Goal: Task Accomplishment & Management: Use online tool/utility

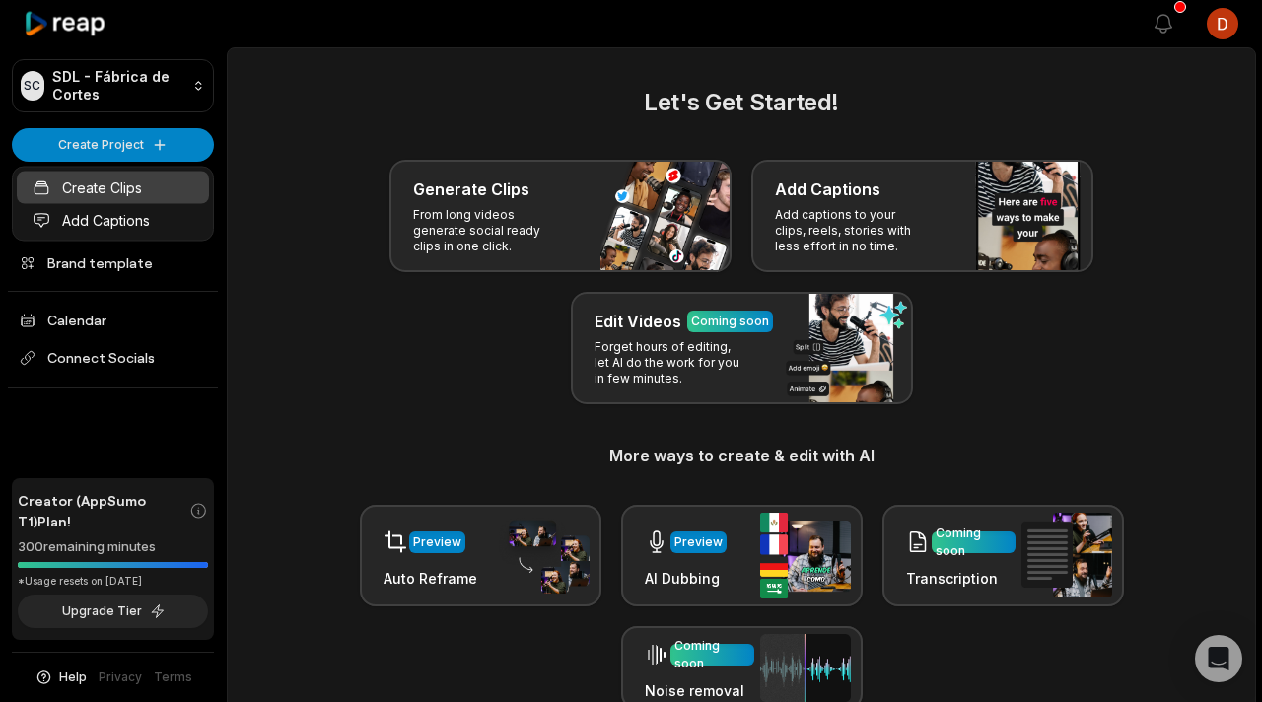
click at [153, 186] on link "Create Clips" at bounding box center [113, 188] width 192 height 33
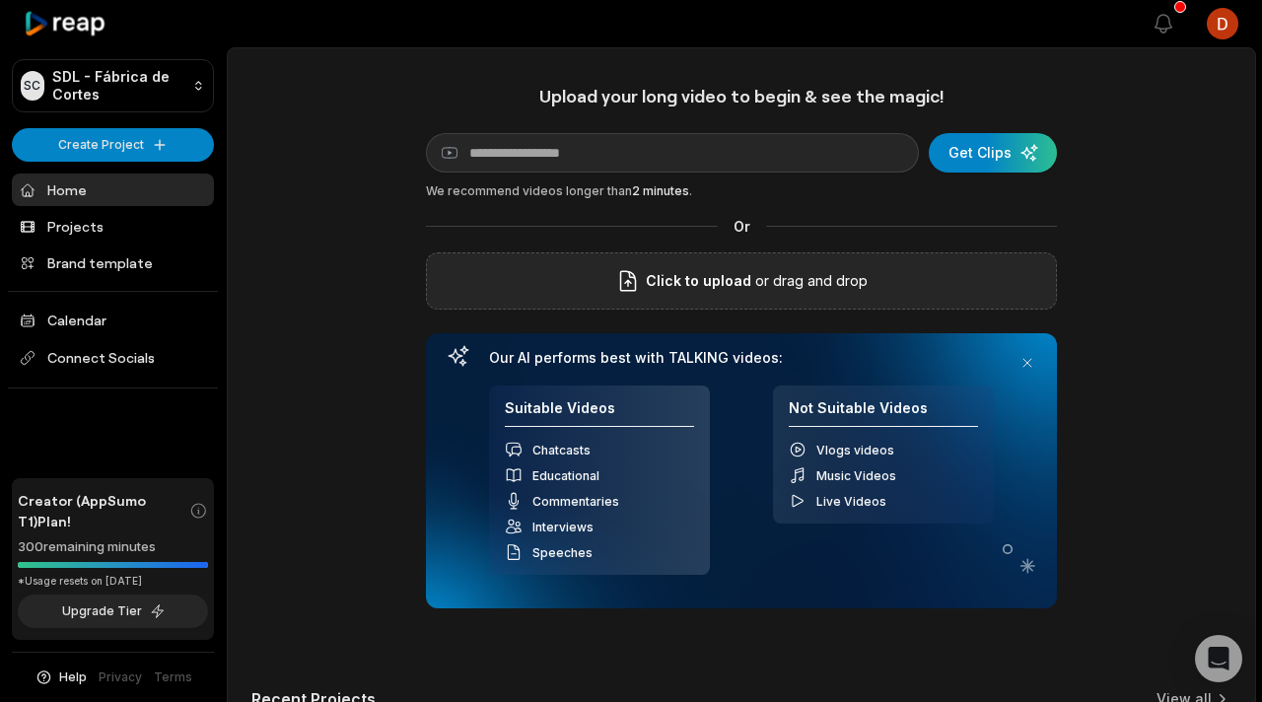
click at [659, 273] on span "Click to upload" at bounding box center [698, 281] width 105 height 24
click at [0, 0] on input "Click to upload" at bounding box center [0, 0] width 0 height 0
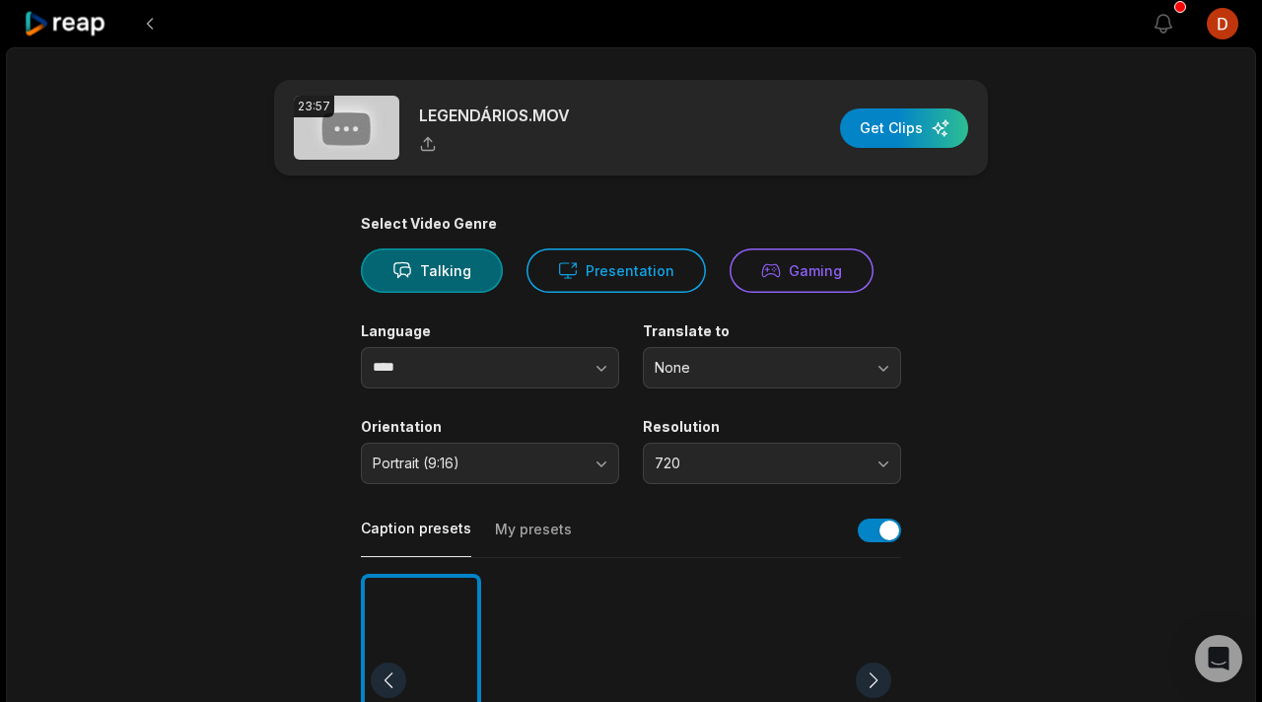
scroll to position [7, 0]
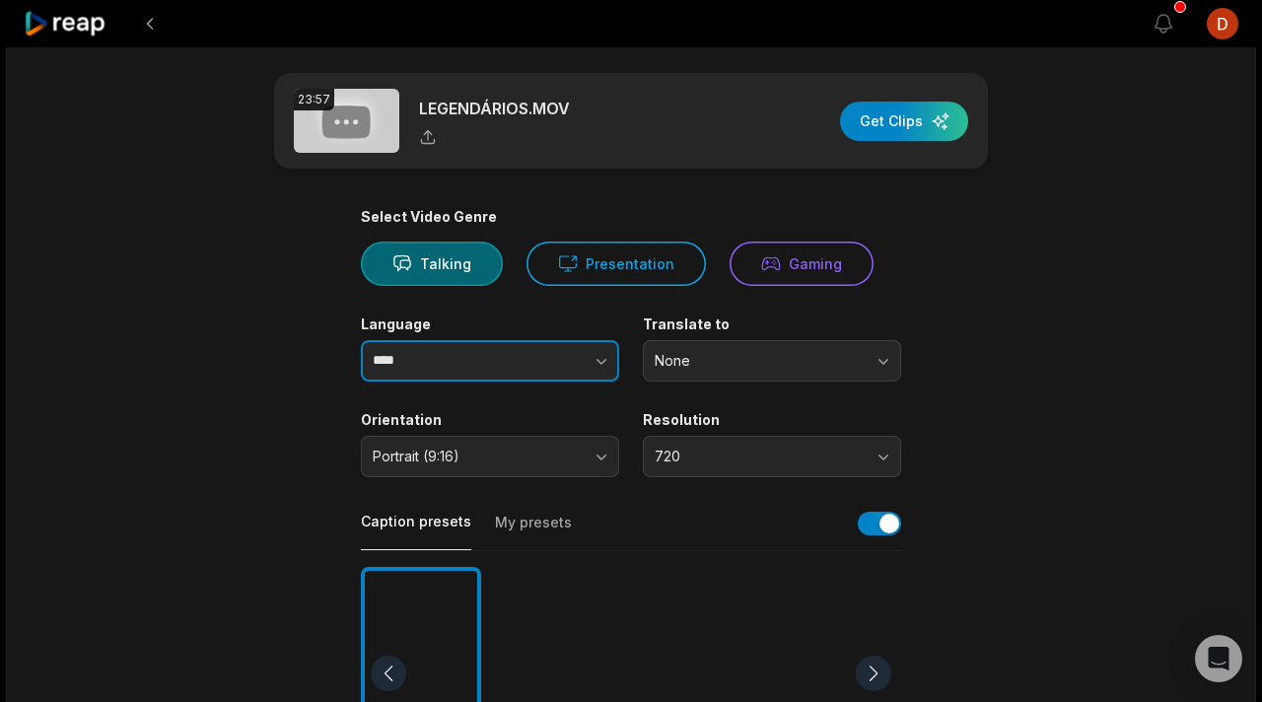
click at [541, 366] on button "button" at bounding box center [563, 360] width 112 height 41
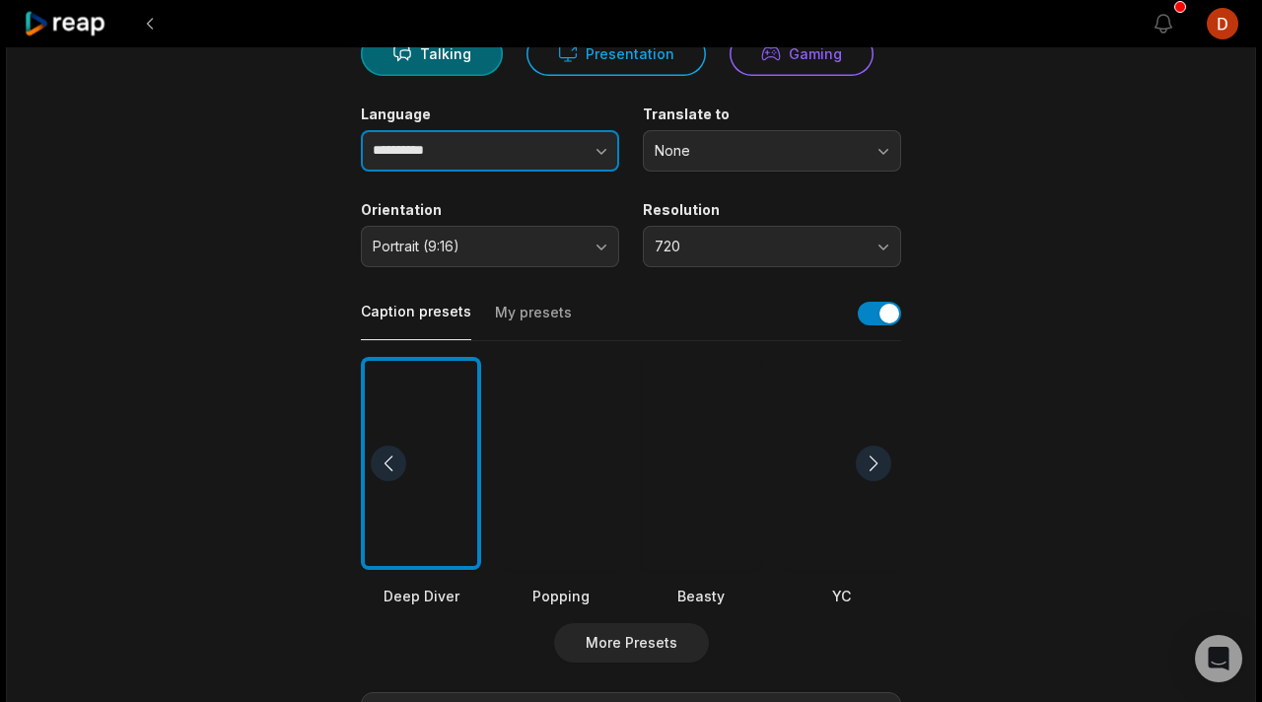
type input "**********"
click at [519, 316] on button "My presets" at bounding box center [533, 321] width 77 height 37
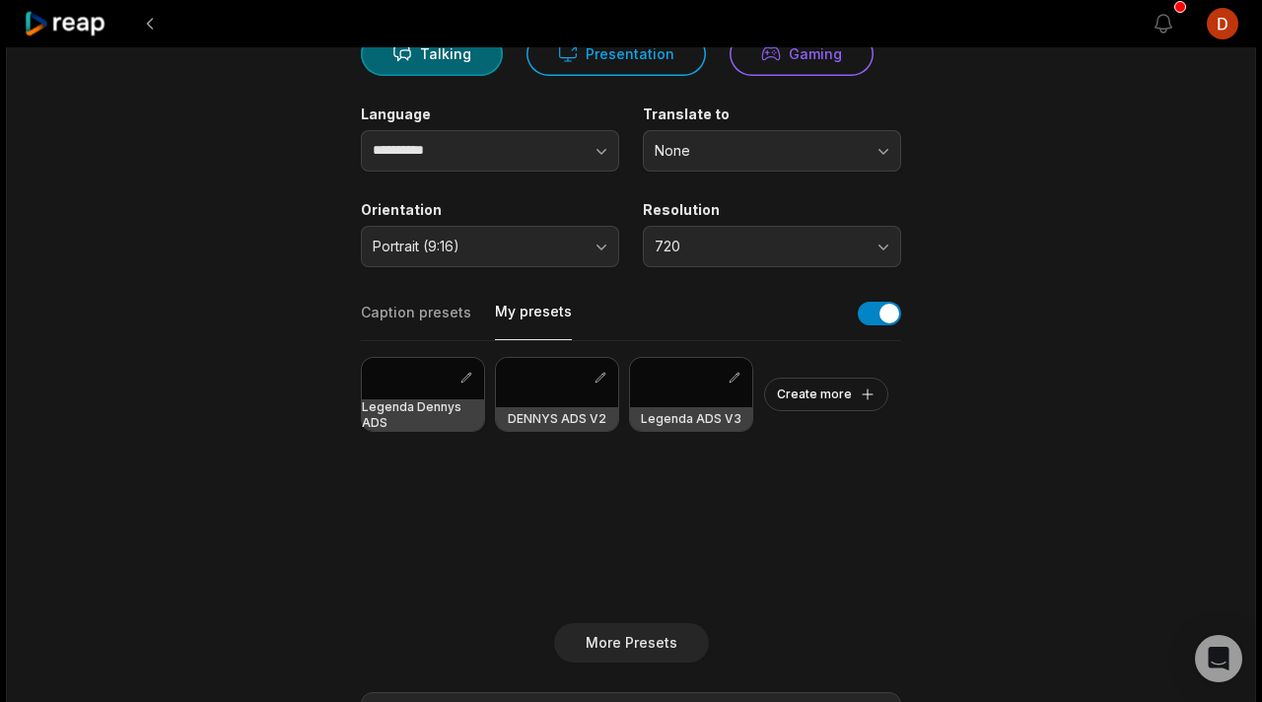
click at [394, 383] on div at bounding box center [423, 378] width 122 height 41
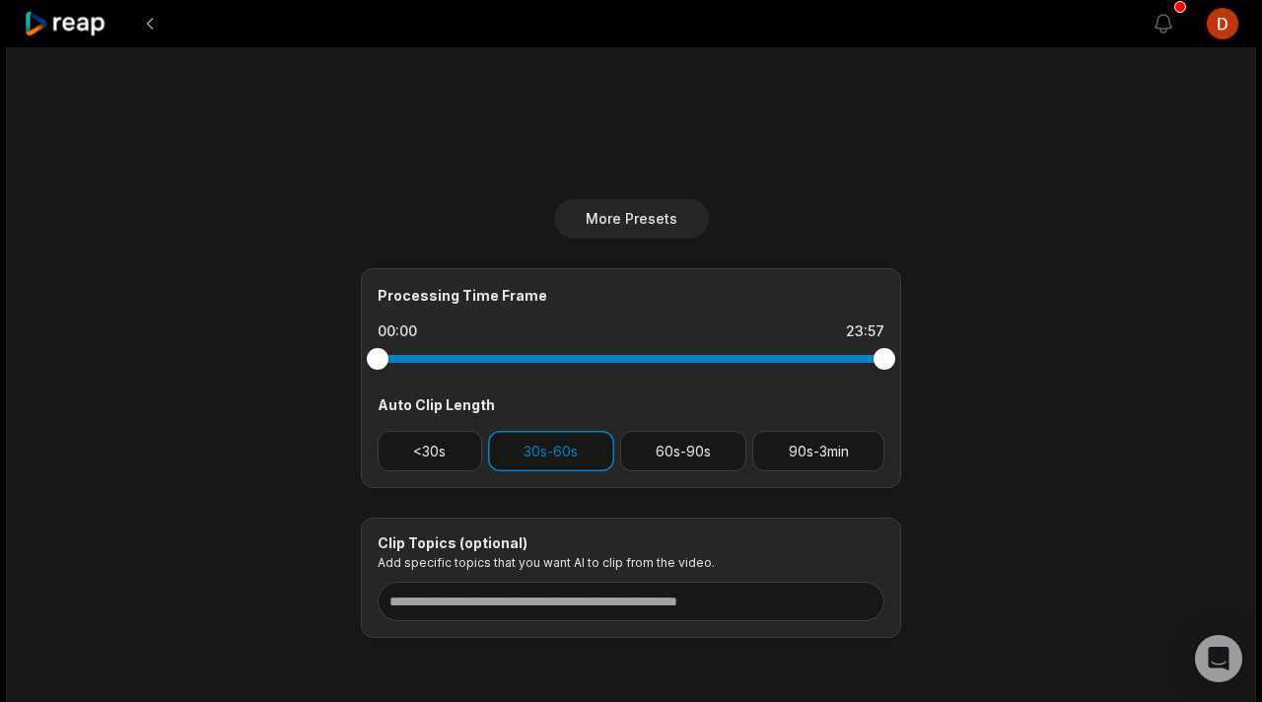
scroll to position [642, 0]
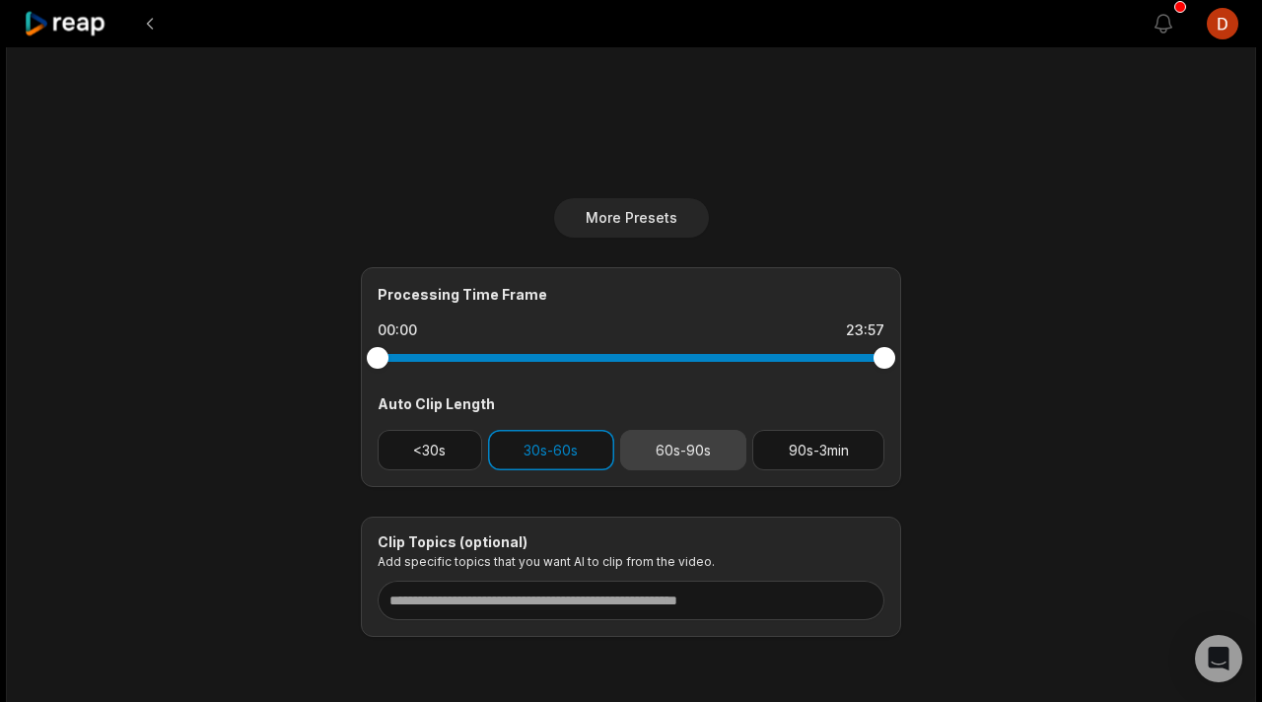
click at [681, 461] on button "60s-90s" at bounding box center [683, 450] width 127 height 40
click at [556, 453] on button "30s-60s" at bounding box center [551, 450] width 126 height 40
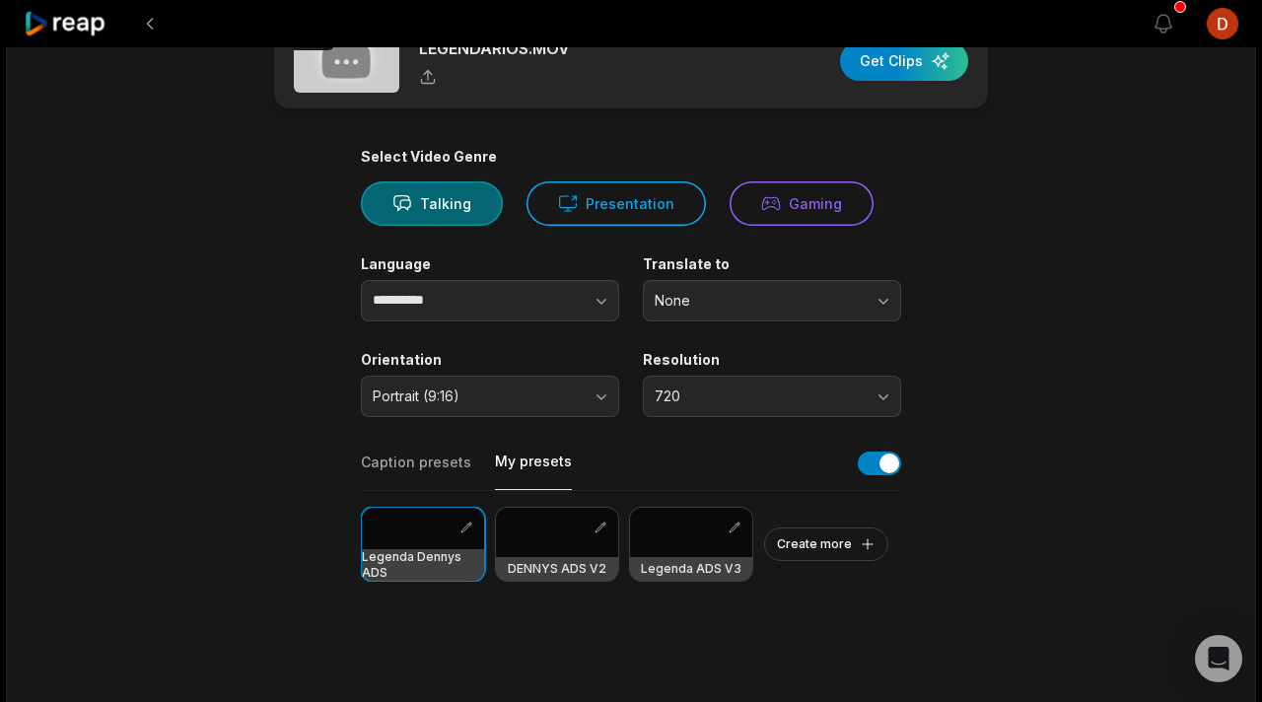
scroll to position [0, 0]
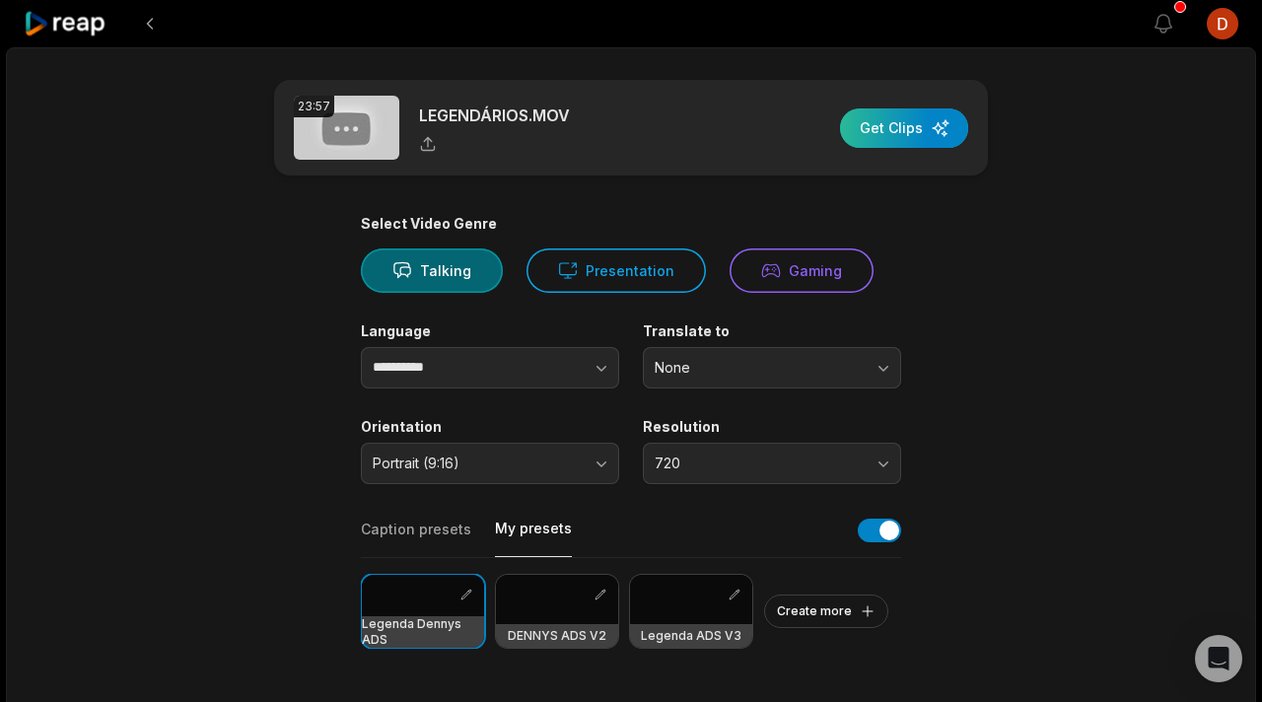
click at [920, 138] on div "button" at bounding box center [904, 127] width 128 height 39
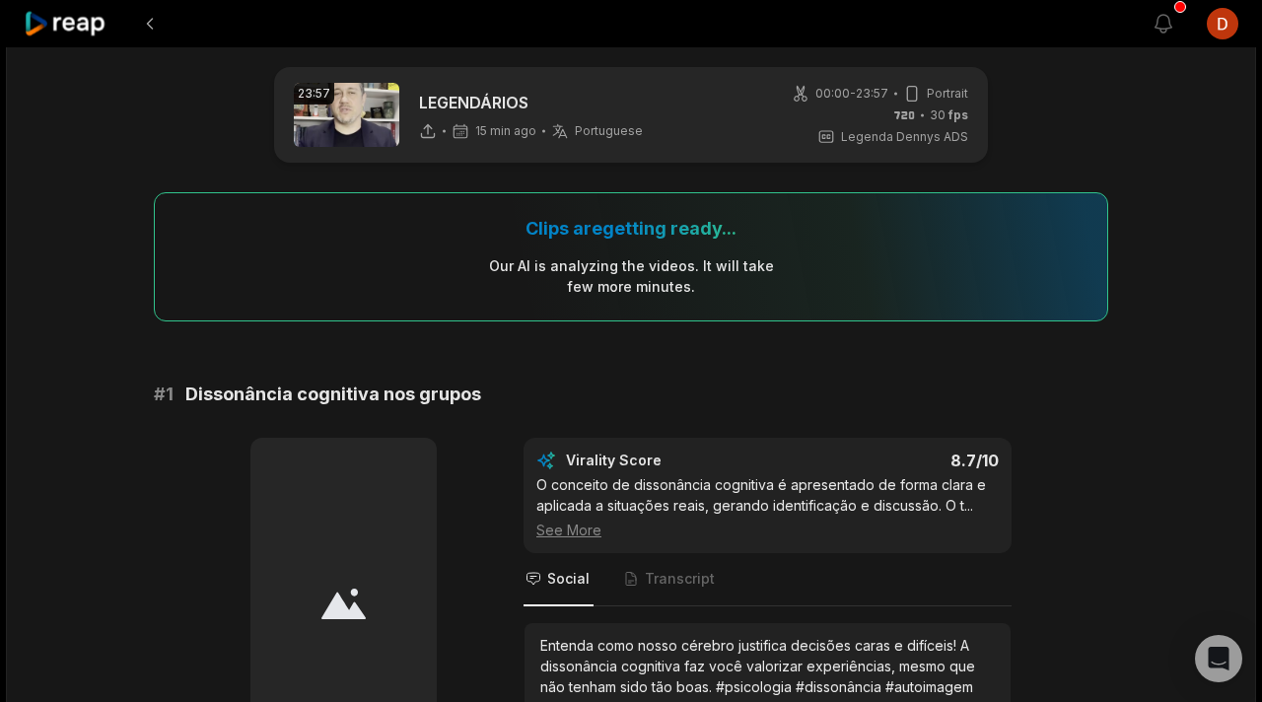
scroll to position [12, 0]
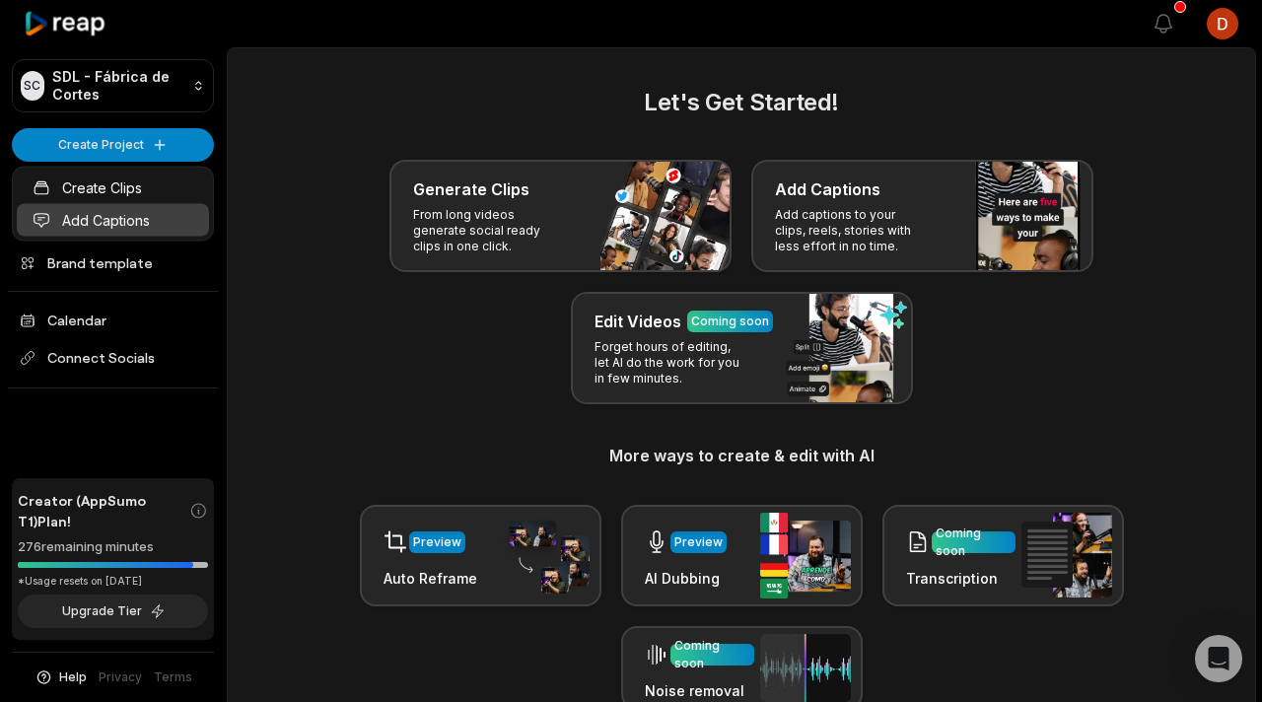
click at [143, 213] on link "Add Captions" at bounding box center [113, 220] width 192 height 33
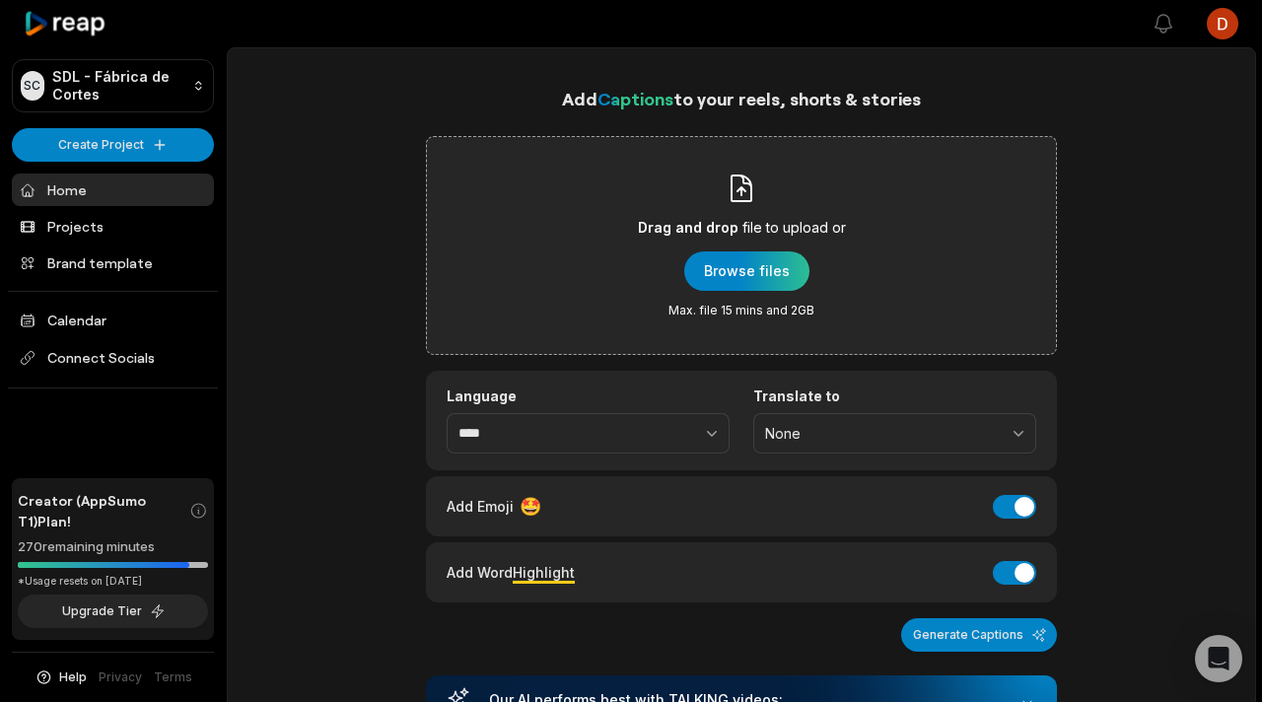
click at [681, 280] on div "Drag and drop file to upload or Browse files Max. file 15 mins and 2GB" at bounding box center [742, 246] width 208 height 146
click at [0, 0] on input "Drag and drop file to upload or Browse files Max. file 15 mins and 2GB" at bounding box center [0, 0] width 0 height 0
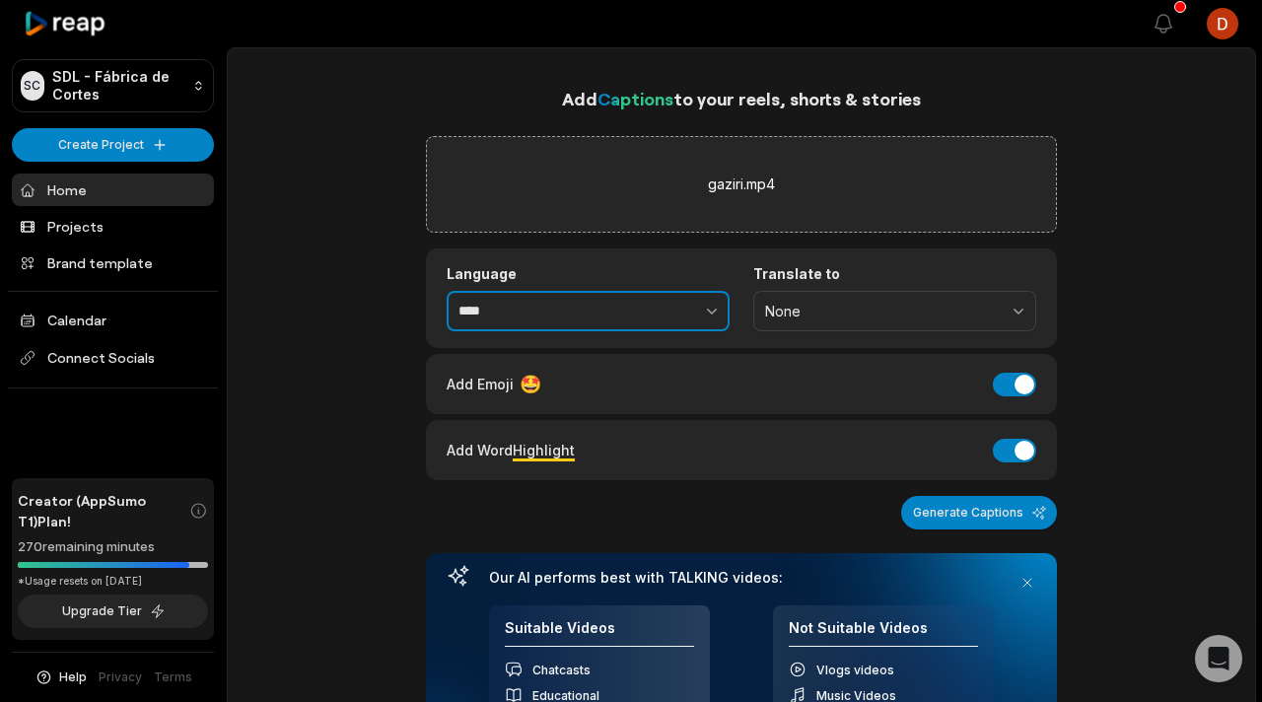
click at [701, 327] on button "button" at bounding box center [668, 311] width 121 height 41
type input "**********"
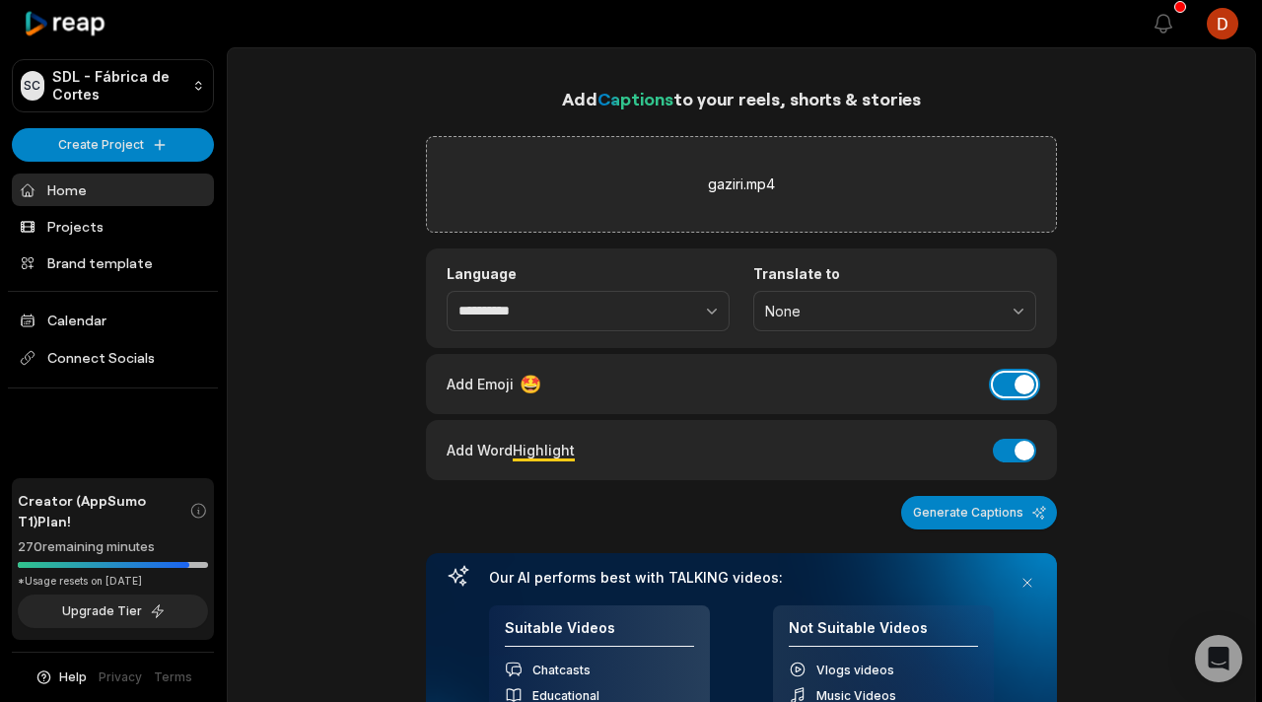
click at [1010, 393] on button "Add Emoji" at bounding box center [1014, 385] width 43 height 24
click at [1012, 449] on button "Add Word Highlight" at bounding box center [1014, 451] width 43 height 24
click at [991, 506] on button "Generate Captions" at bounding box center [979, 513] width 156 height 34
click at [726, 180] on label "gaziri.mp4" at bounding box center [741, 185] width 67 height 24
click at [0, 0] on input "gaziri.mp4" at bounding box center [0, 0] width 0 height 0
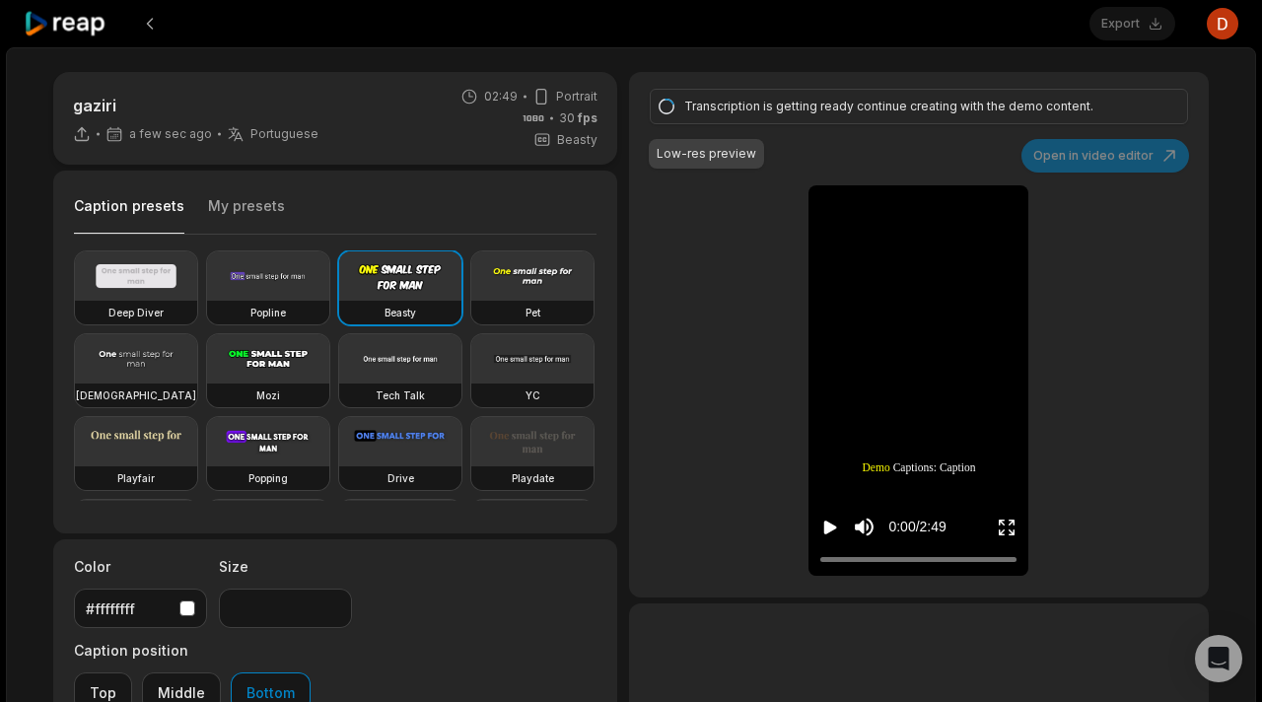
click at [217, 207] on button "My presets" at bounding box center [246, 214] width 77 height 37
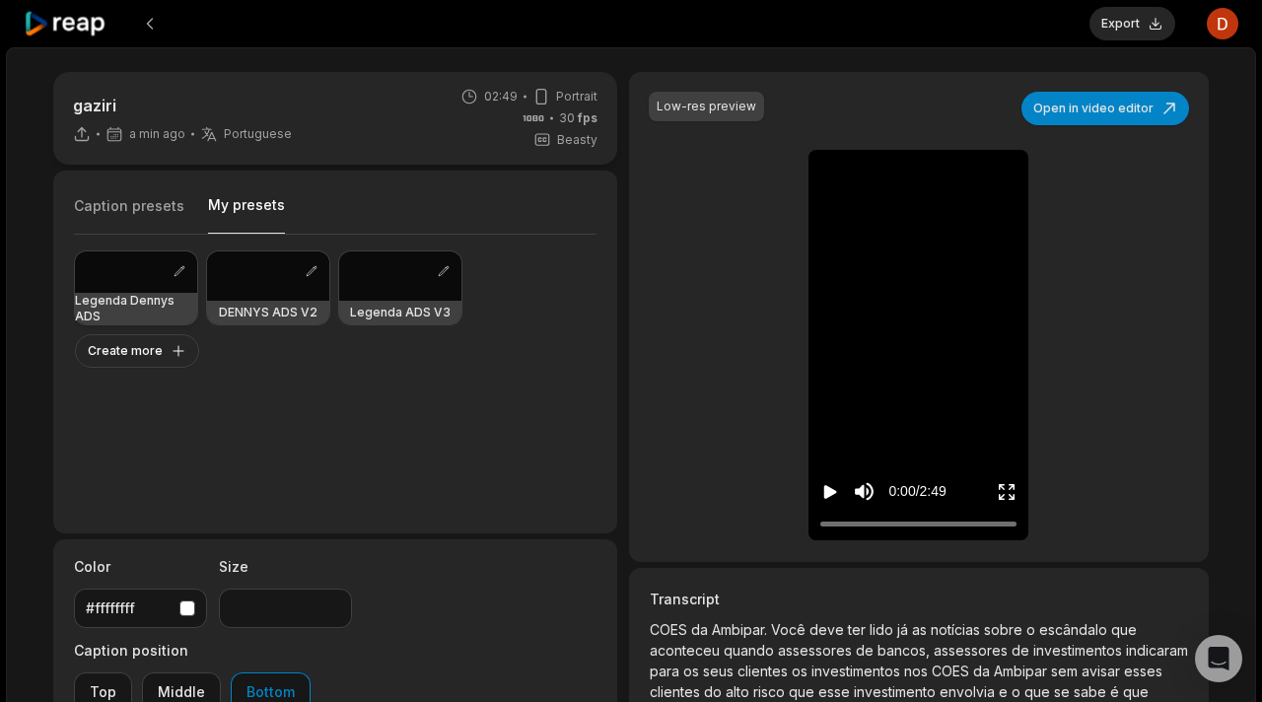
click at [164, 272] on div at bounding box center [136, 271] width 122 height 41
type input "**"
click at [824, 483] on icon "Play video" at bounding box center [830, 492] width 20 height 20
click at [822, 485] on icon "Pause video" at bounding box center [830, 492] width 20 height 20
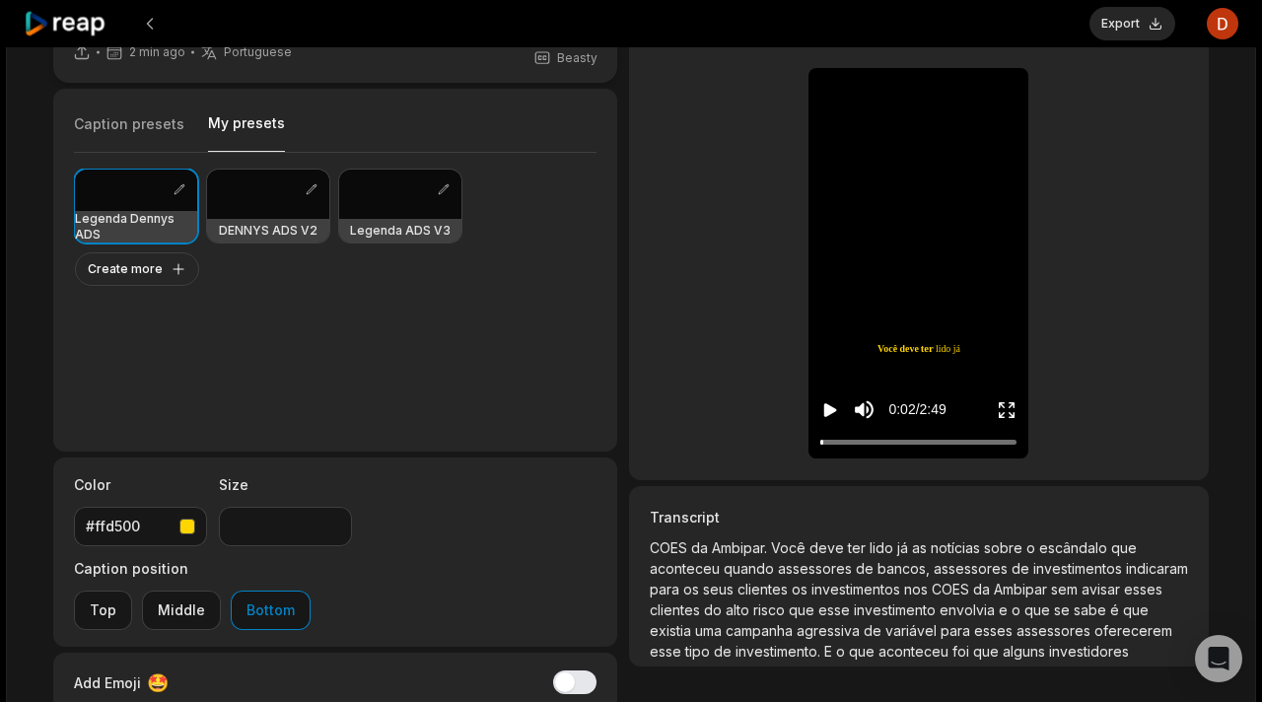
scroll to position [228, 0]
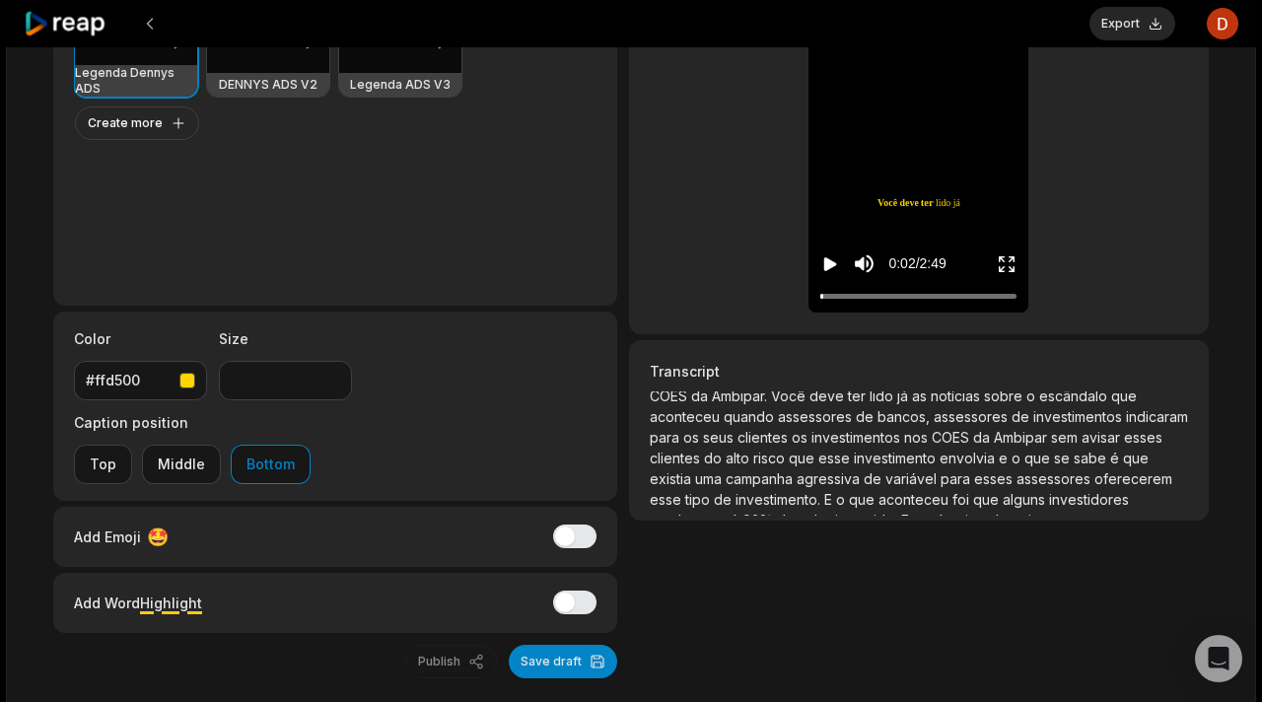
click at [864, 485] on span "de" at bounding box center [875, 478] width 22 height 17
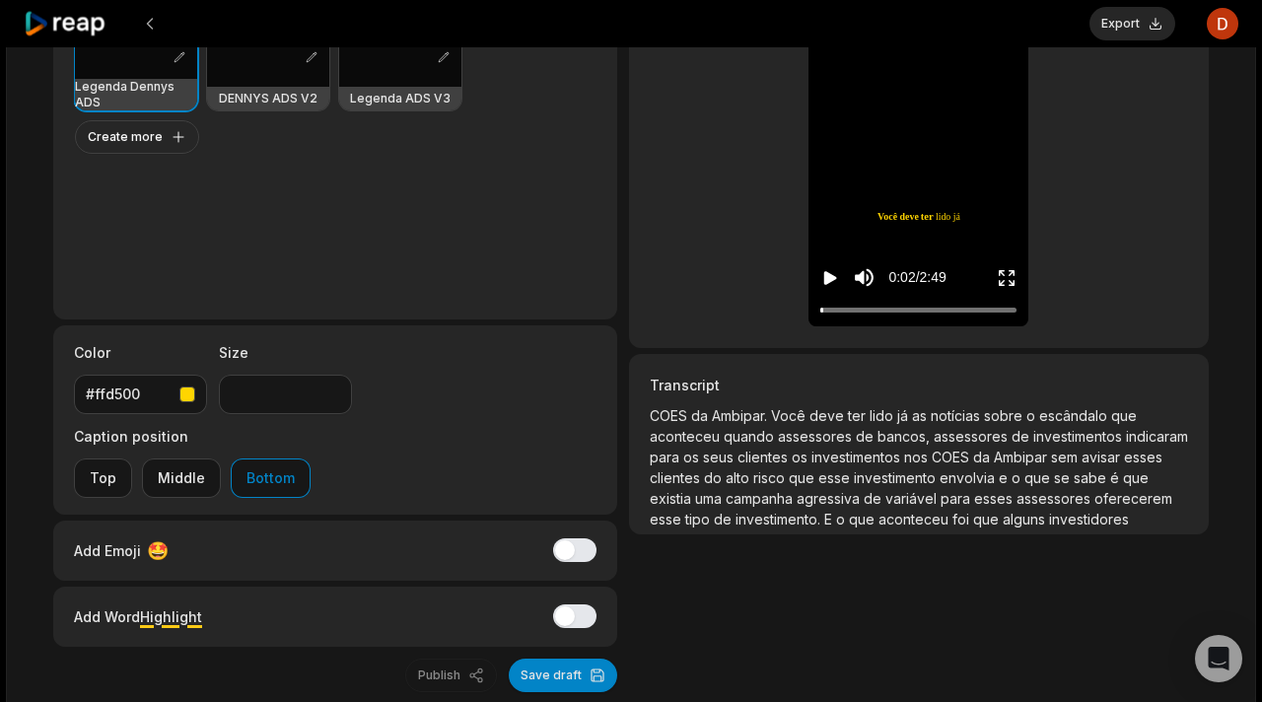
scroll to position [0, 0]
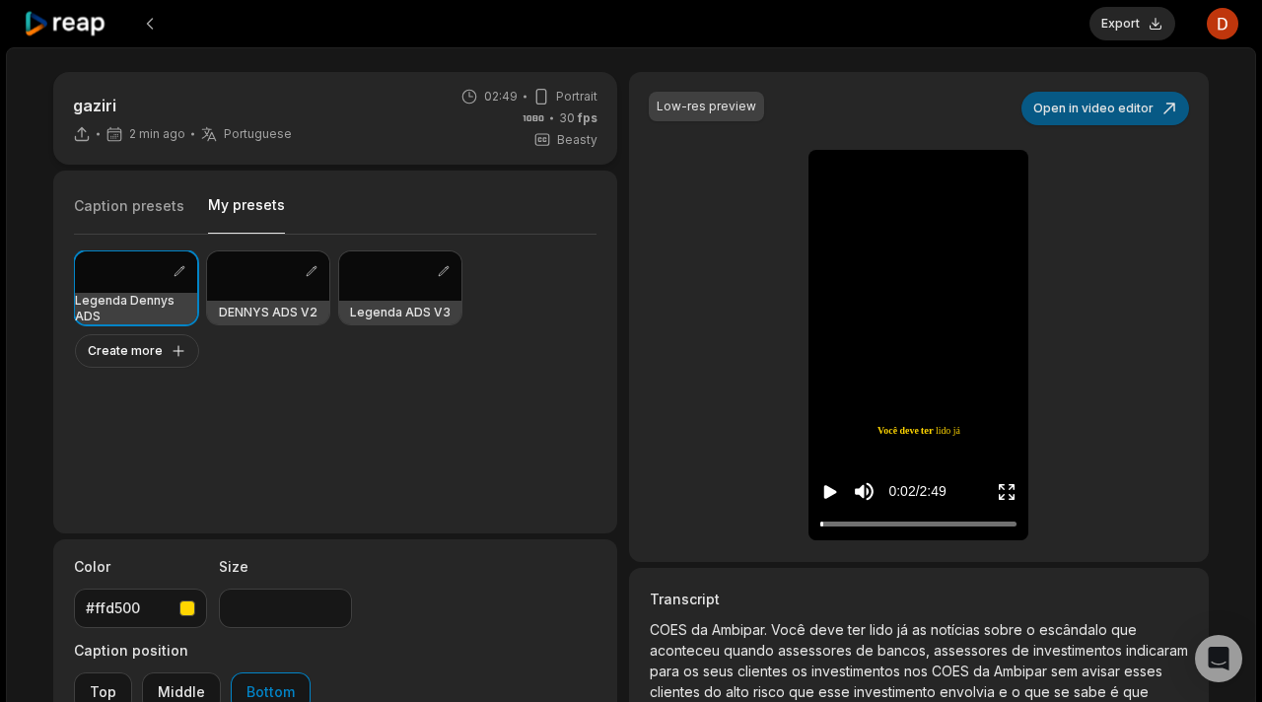
click at [1122, 92] on button "Open in video editor" at bounding box center [1105, 109] width 168 height 34
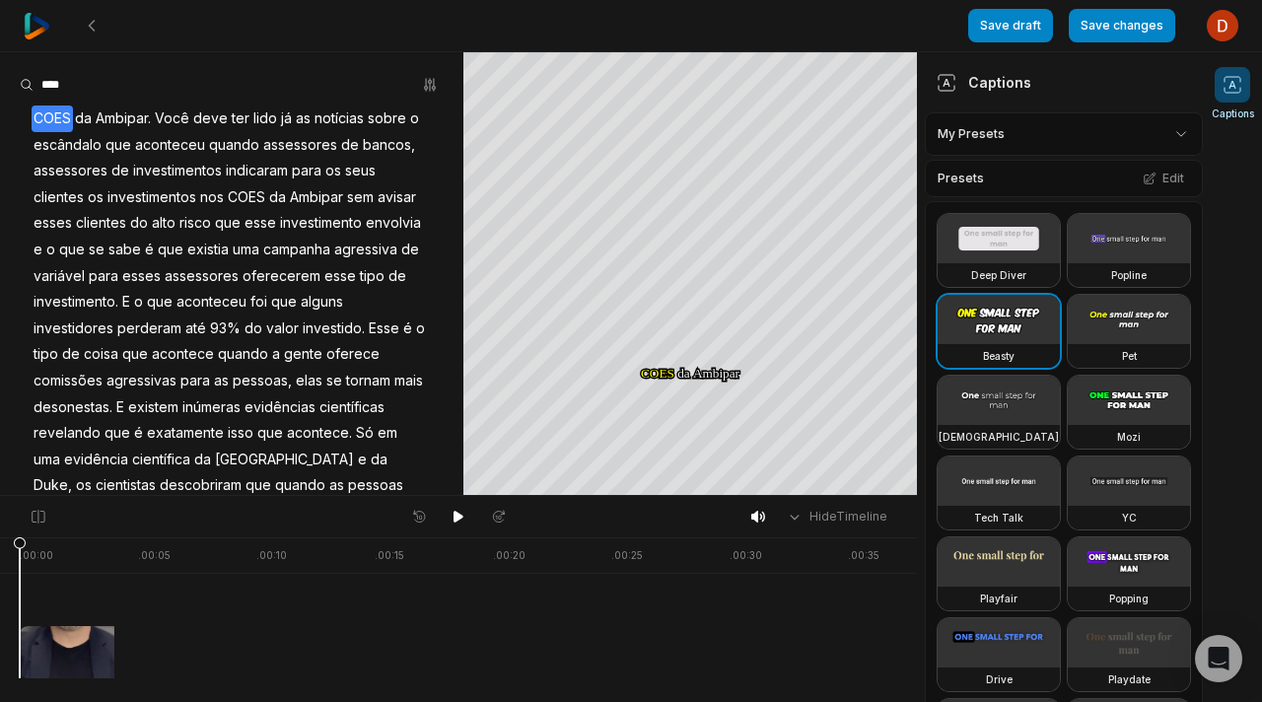
scroll to position [579, 0]
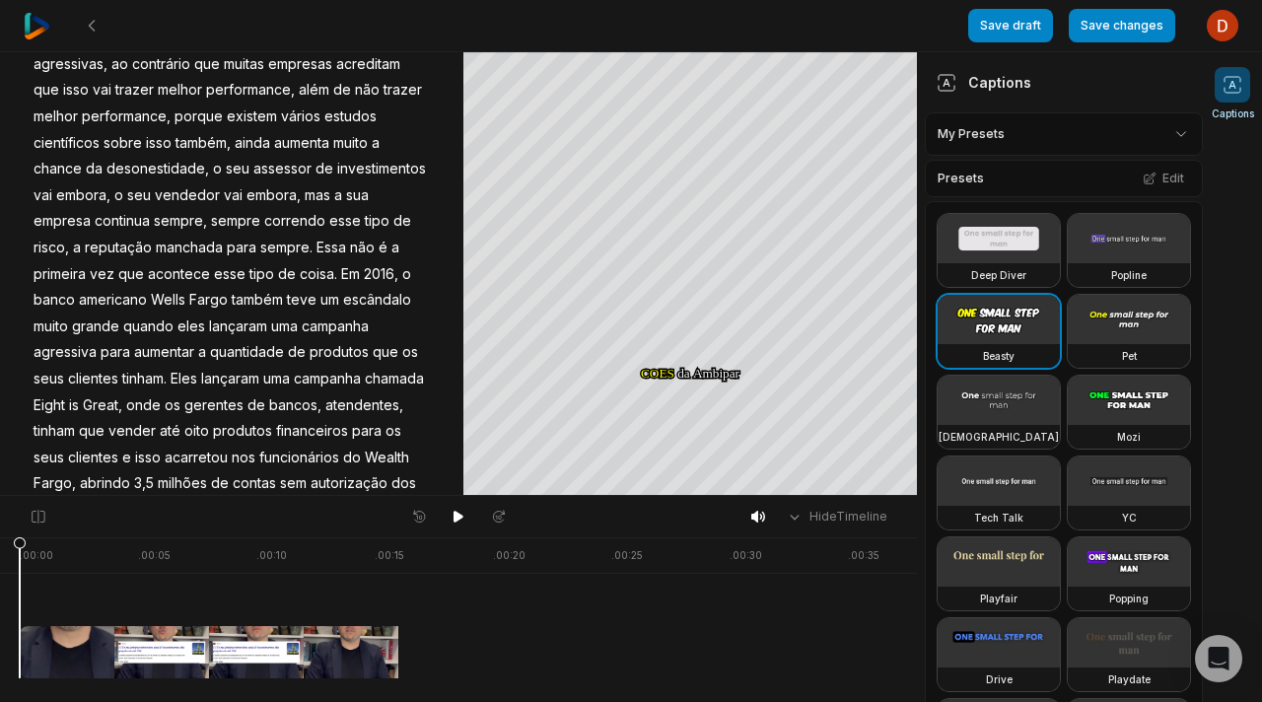
click at [363, 456] on span "Wealth" at bounding box center [387, 458] width 48 height 27
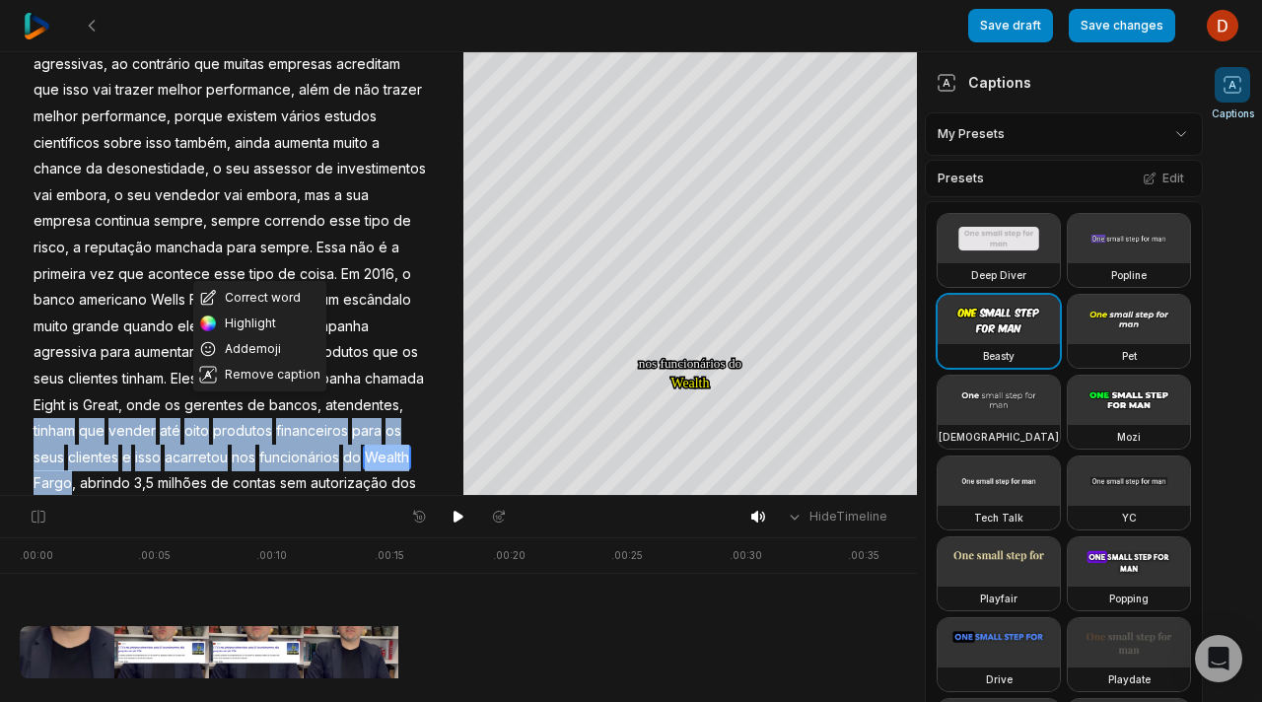
click at [363, 456] on span "Wealth" at bounding box center [387, 458] width 48 height 27
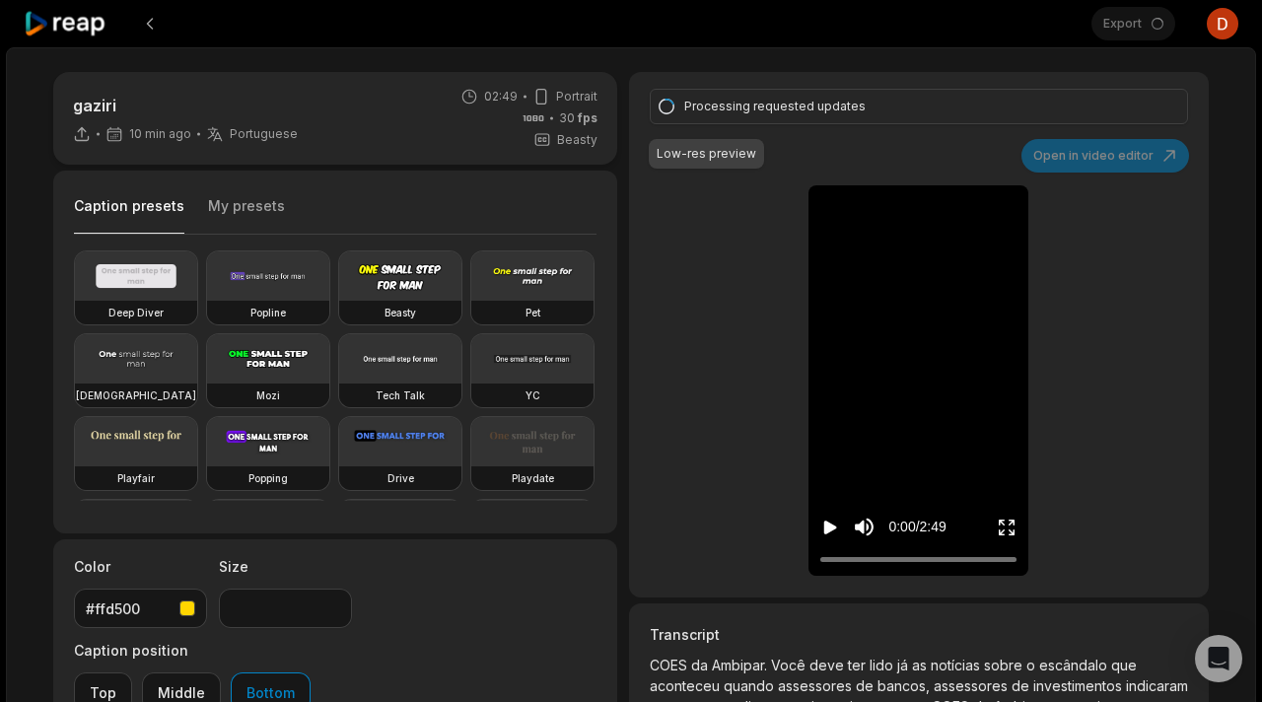
click at [823, 526] on icon "Play video" at bounding box center [830, 528] width 20 height 20
click at [823, 526] on icon "Pause video" at bounding box center [830, 528] width 20 height 20
click at [89, 34] on icon at bounding box center [66, 24] width 84 height 27
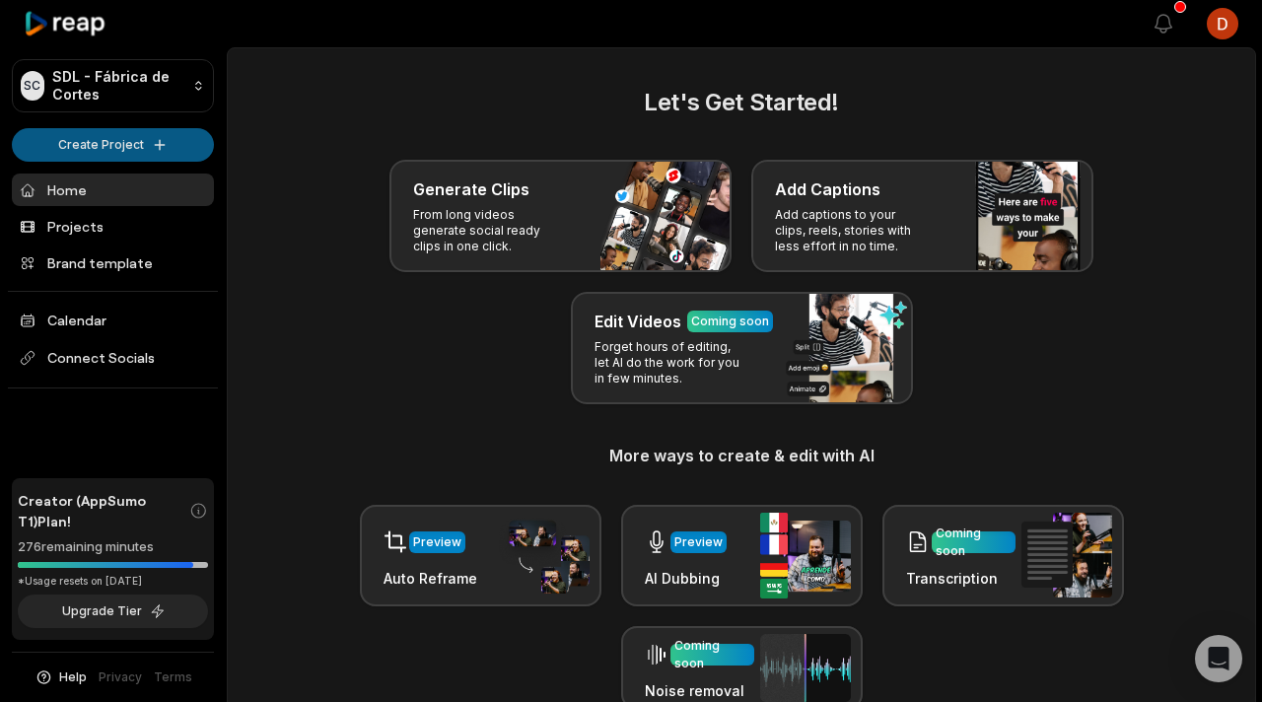
click at [156, 139] on html "SC SDL - Fábrica de Cortes Create Project Home Projects Brand template Calendar…" at bounding box center [631, 351] width 1262 height 702
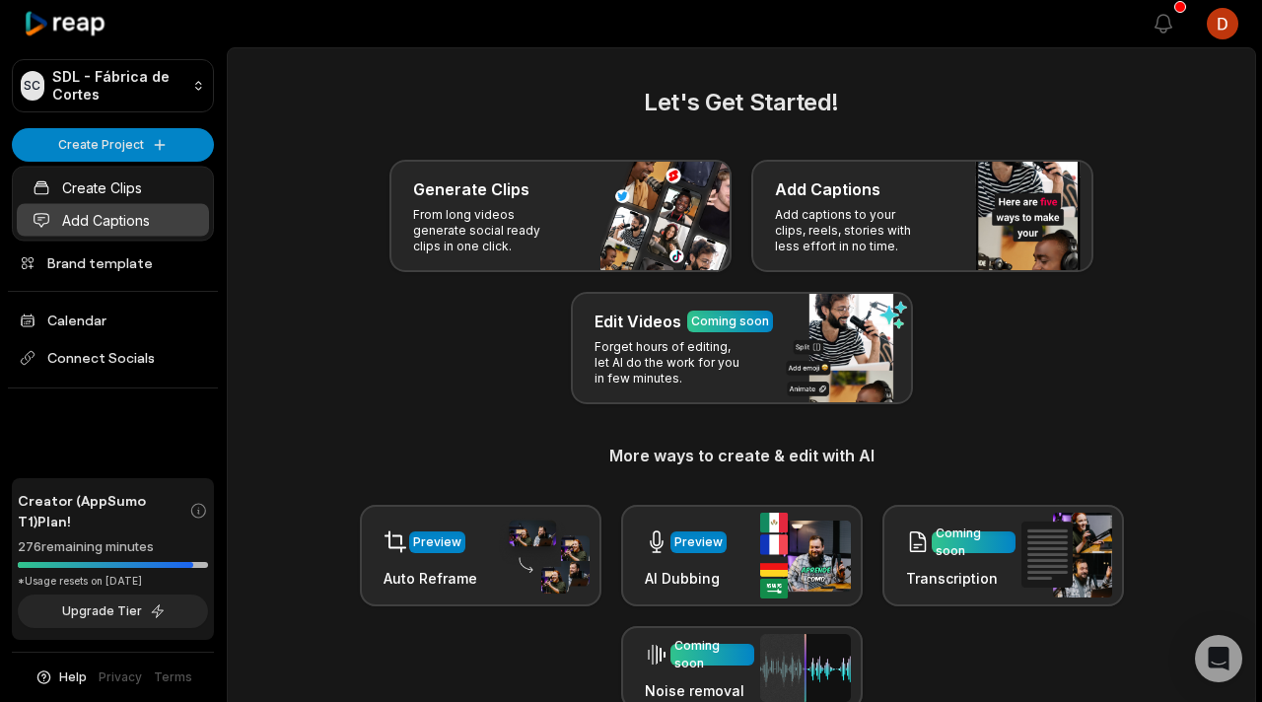
click at [144, 225] on link "Add Captions" at bounding box center [113, 220] width 192 height 33
click at [116, 229] on link "Projects" at bounding box center [113, 226] width 202 height 33
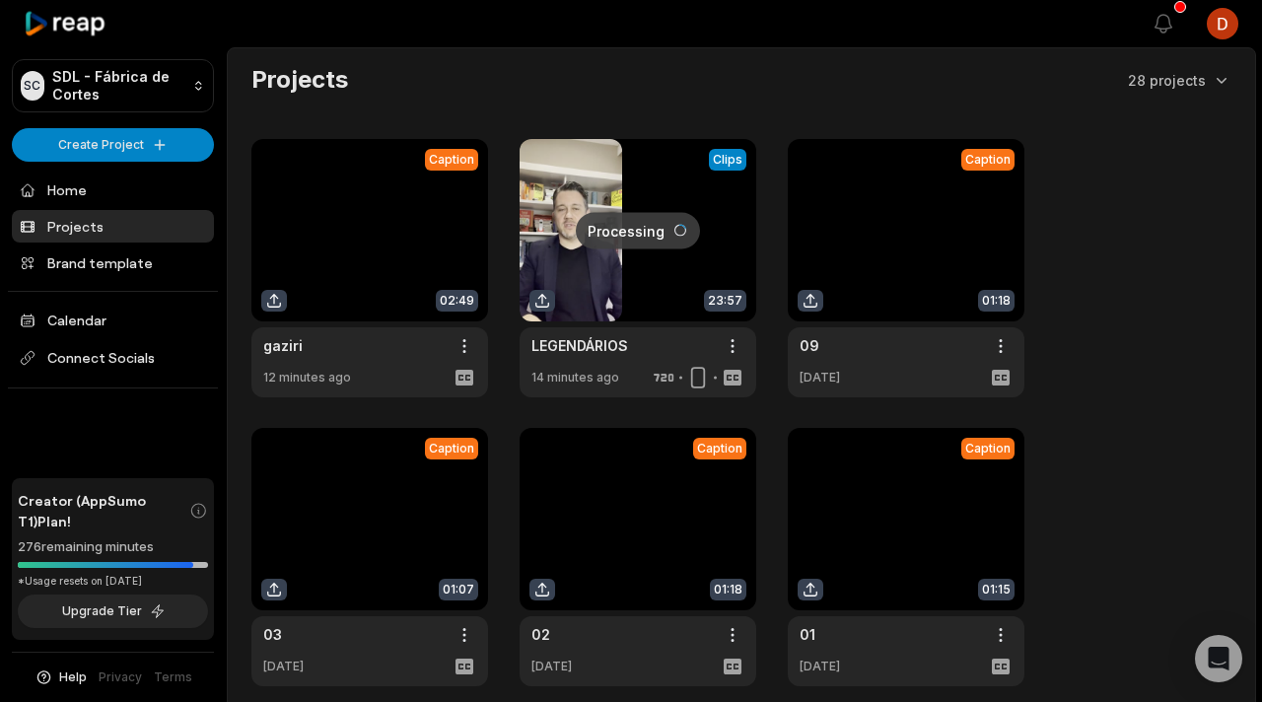
click at [381, 241] on link at bounding box center [369, 268] width 237 height 258
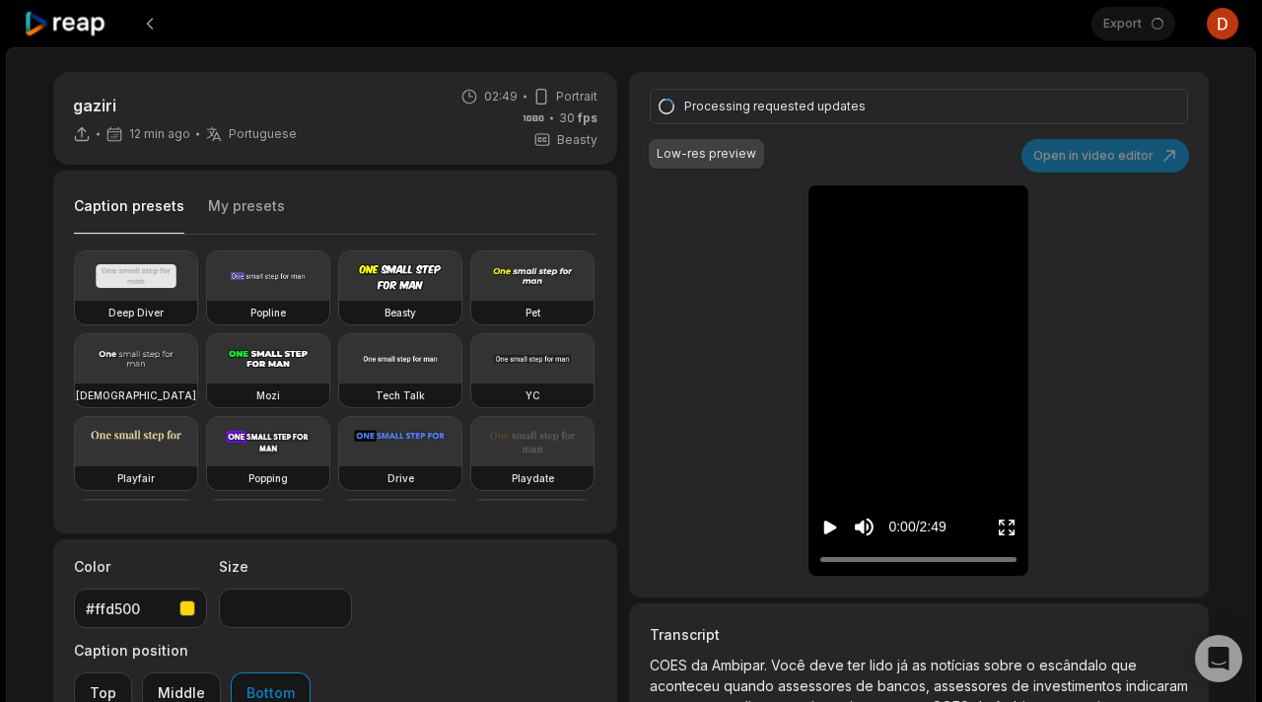
click at [949, 183] on div "Processing requested updates Low-res preview Open in video editor COES da Ambip…" at bounding box center [919, 334] width 580 height 525
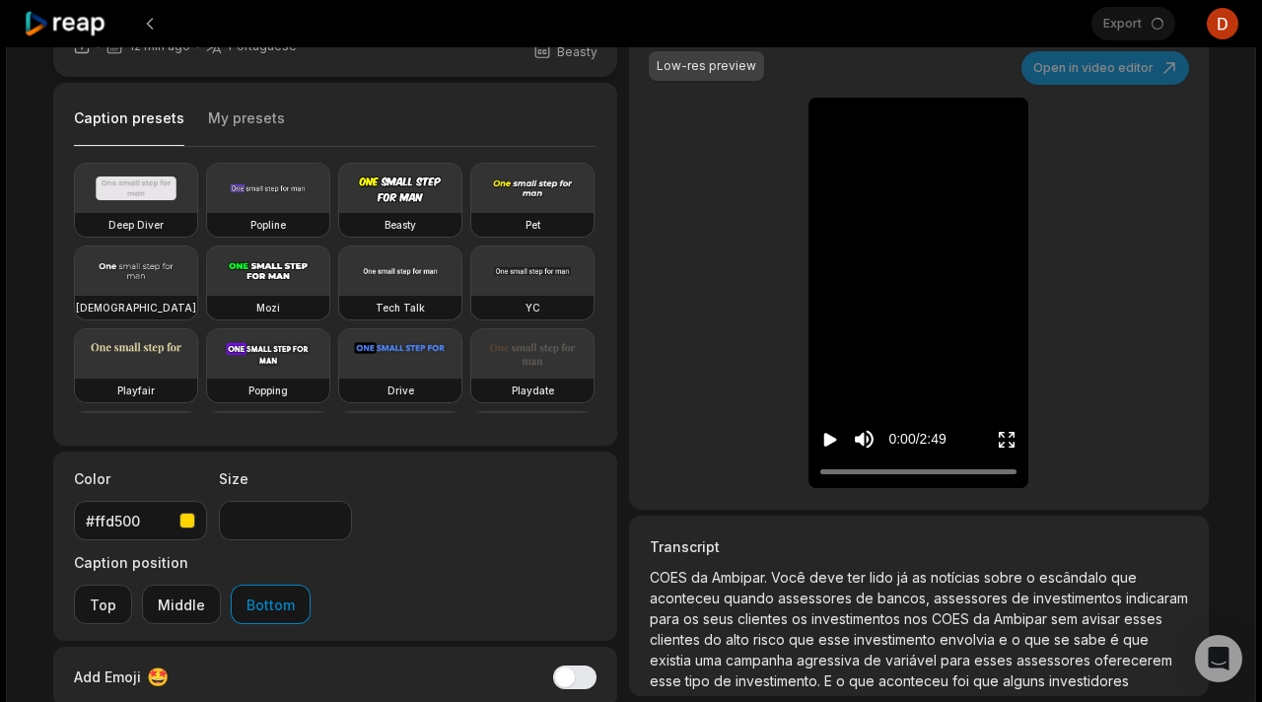
click at [957, 482] on div "0:00 / 2:49" at bounding box center [918, 434] width 220 height 106
click at [962, 472] on div at bounding box center [918, 471] width 196 height 13
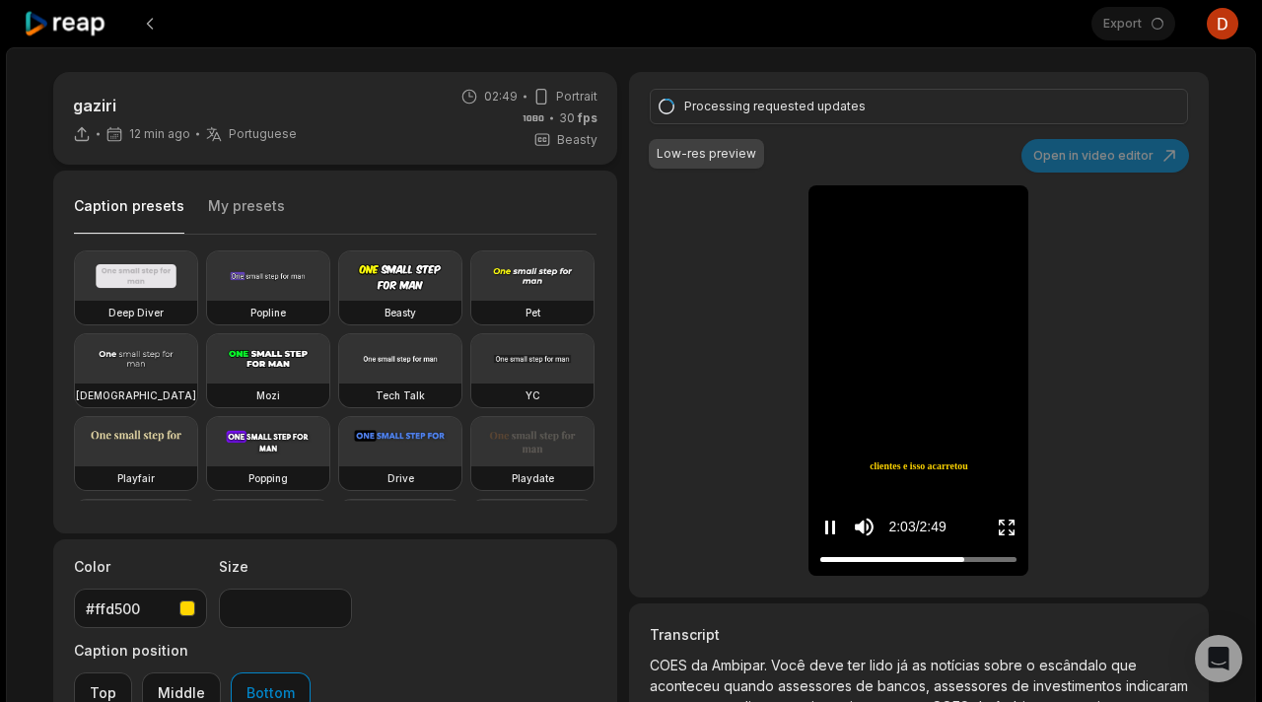
click at [819, 528] on div "2:03 / 2:49" at bounding box center [918, 522] width 220 height 106
click at [258, 216] on button "My presets" at bounding box center [246, 214] width 77 height 37
click at [141, 202] on button "Caption presets" at bounding box center [129, 215] width 110 height 38
click at [145, 33] on button at bounding box center [149, 23] width 35 height 35
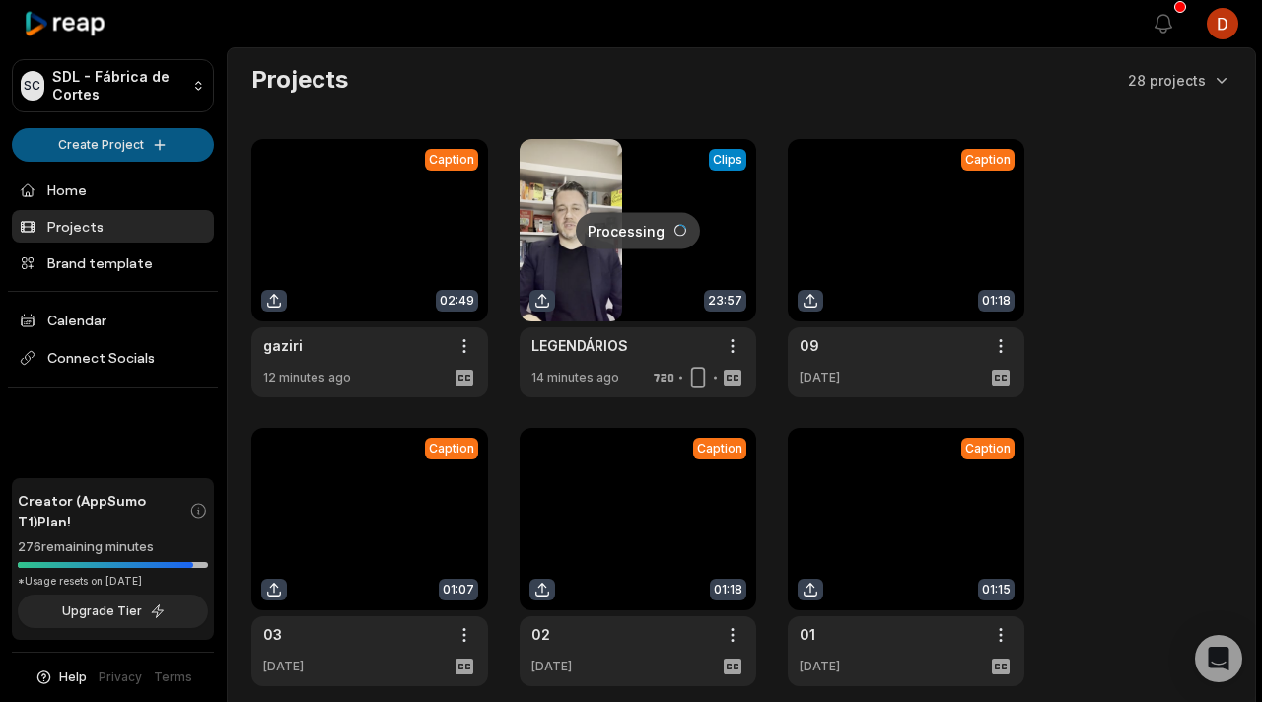
click at [54, 140] on html "SC SDL - Fábrica de Cortes Create Project Home Projects Brand template Calendar…" at bounding box center [631, 351] width 1262 height 702
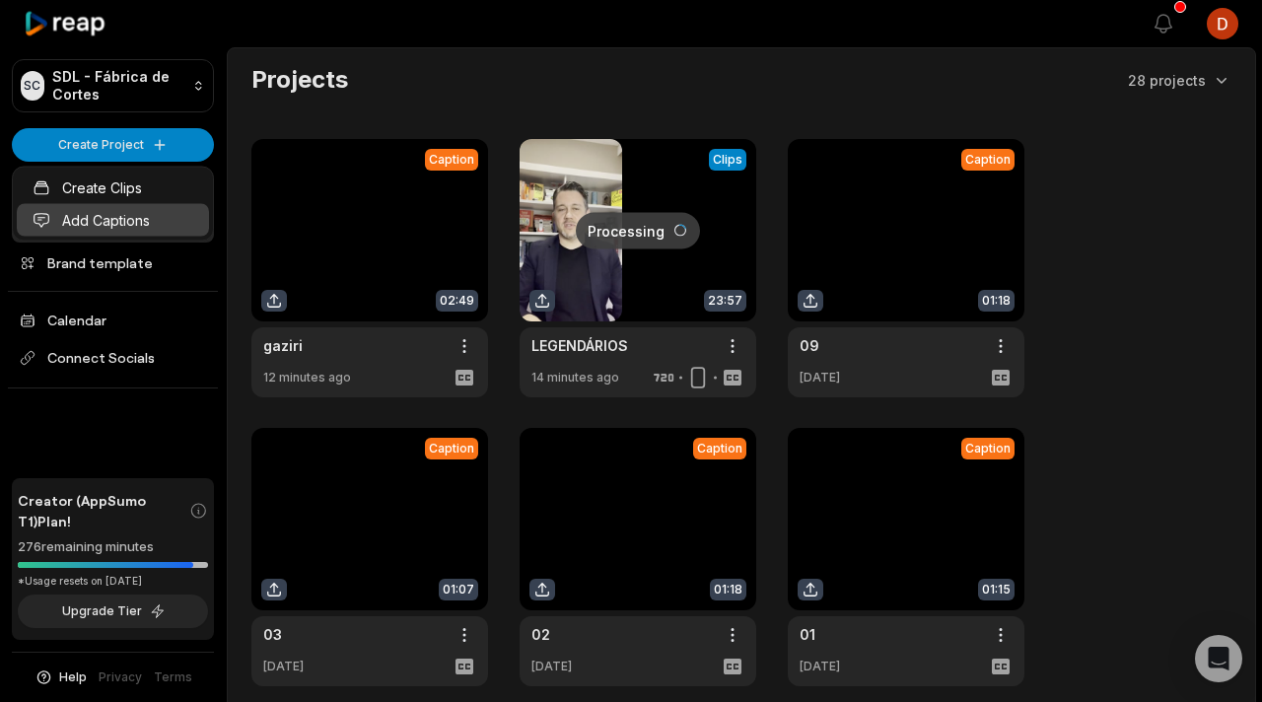
click at [124, 213] on link "Add Captions" at bounding box center [113, 220] width 192 height 33
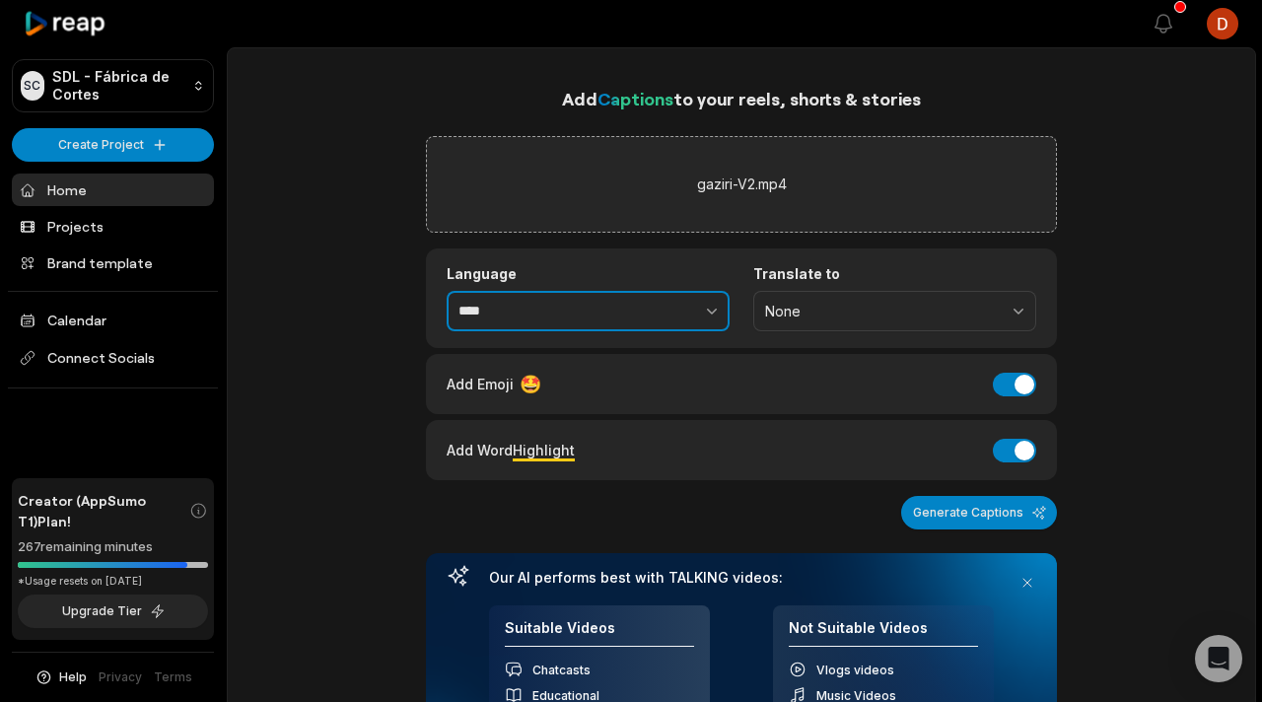
click at [606, 315] on input "****" at bounding box center [588, 311] width 283 height 41
click at [684, 316] on button "button" at bounding box center [668, 311] width 121 height 41
type input "**********"
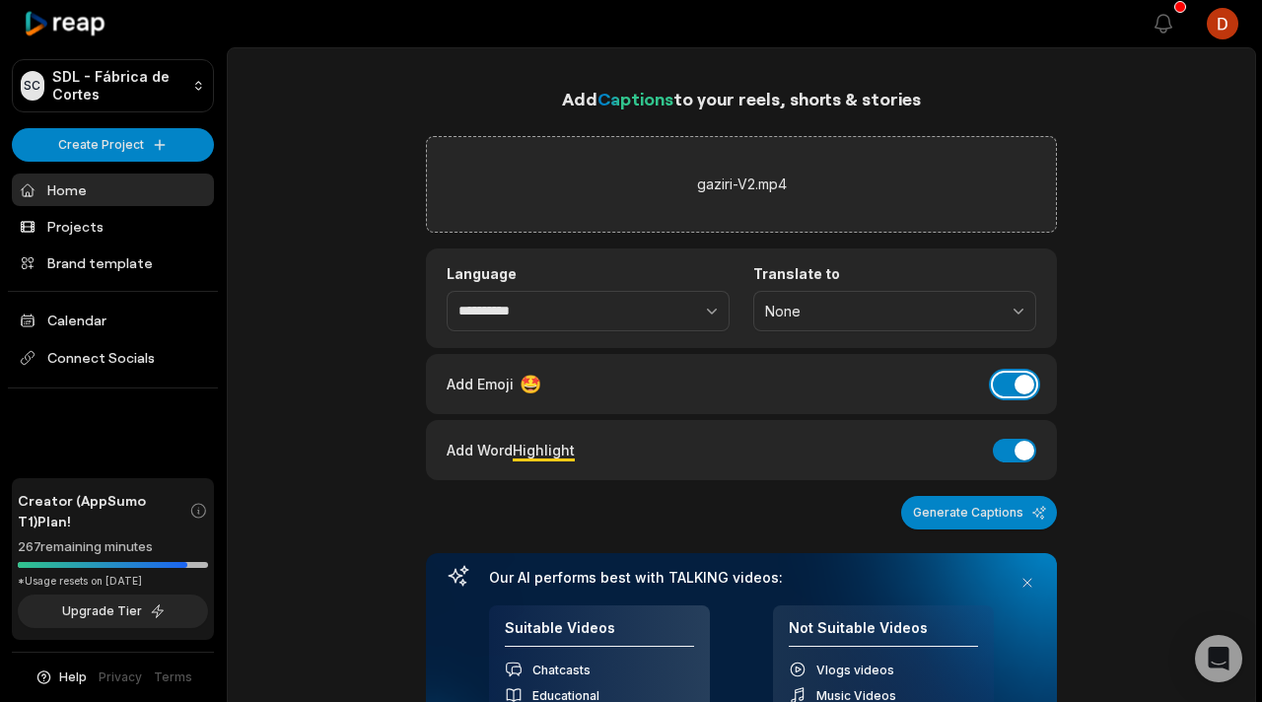
click at [1028, 388] on button "Add Emoji" at bounding box center [1014, 385] width 43 height 24
click at [1020, 453] on button "Add Word Highlight" at bounding box center [1014, 451] width 43 height 24
click at [1005, 502] on button "Generate Captions" at bounding box center [979, 513] width 156 height 34
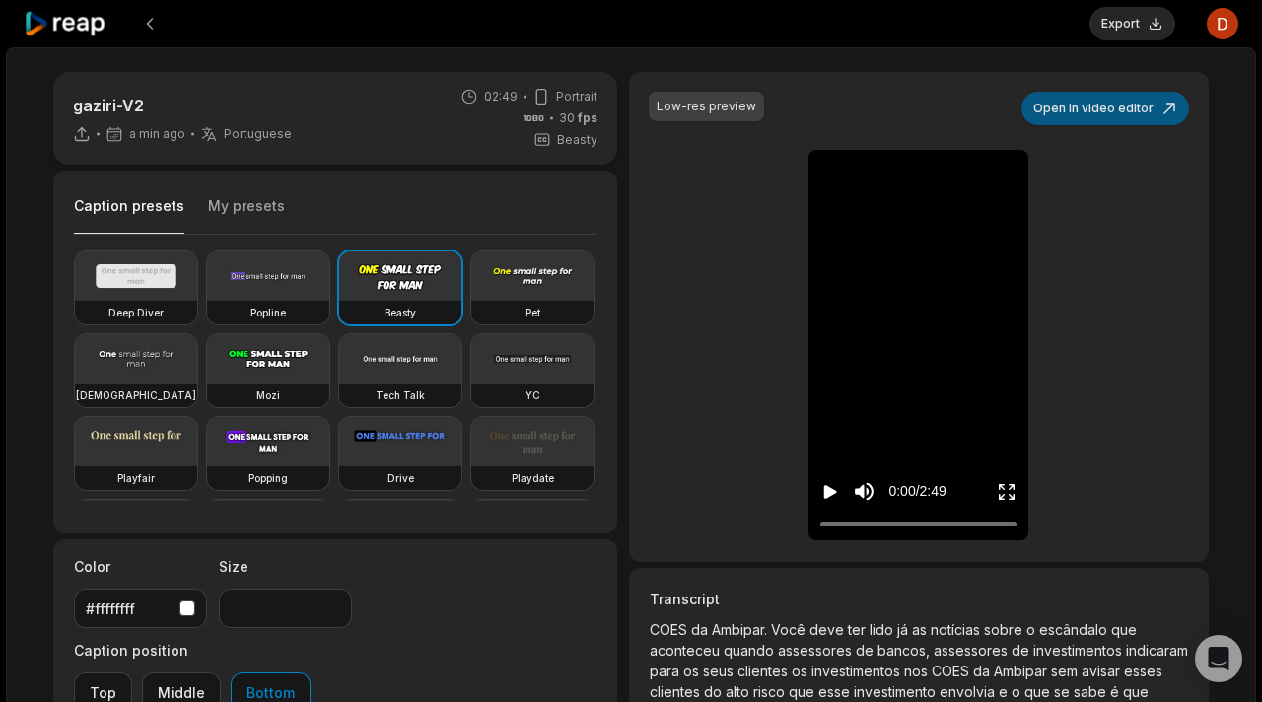
click at [1108, 101] on button "Open in video editor" at bounding box center [1105, 109] width 168 height 34
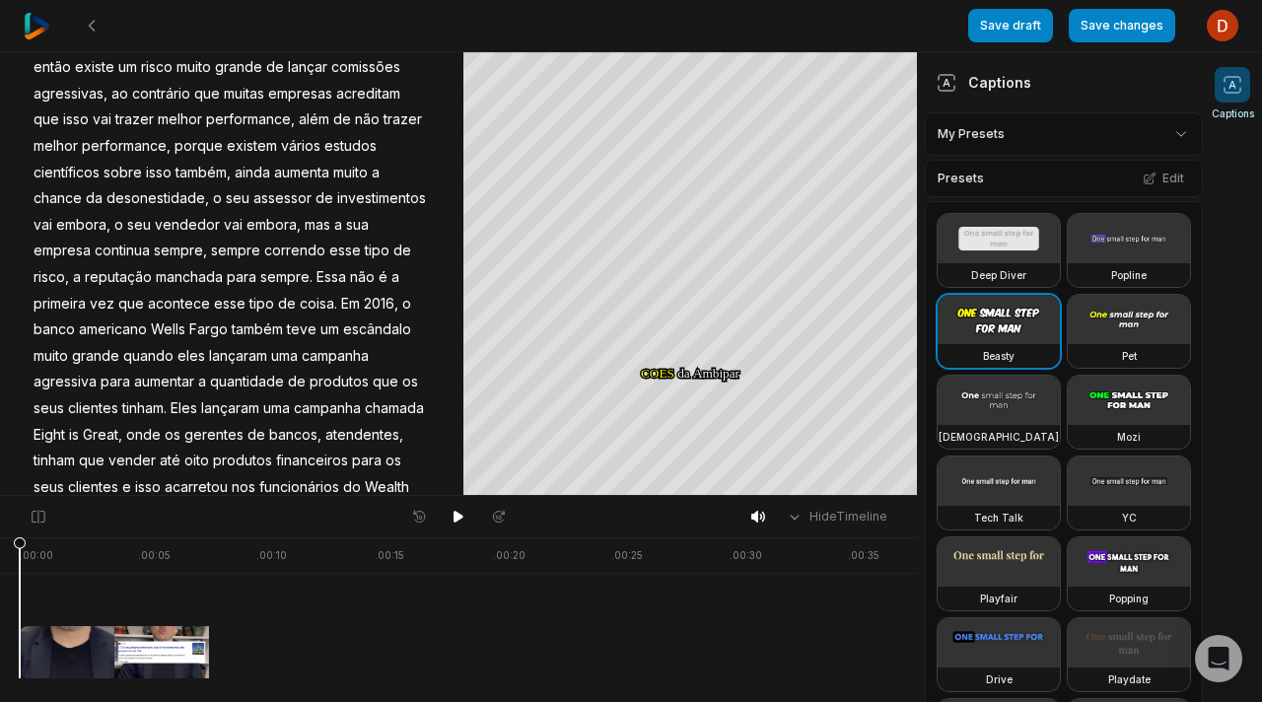
scroll to position [552, 0]
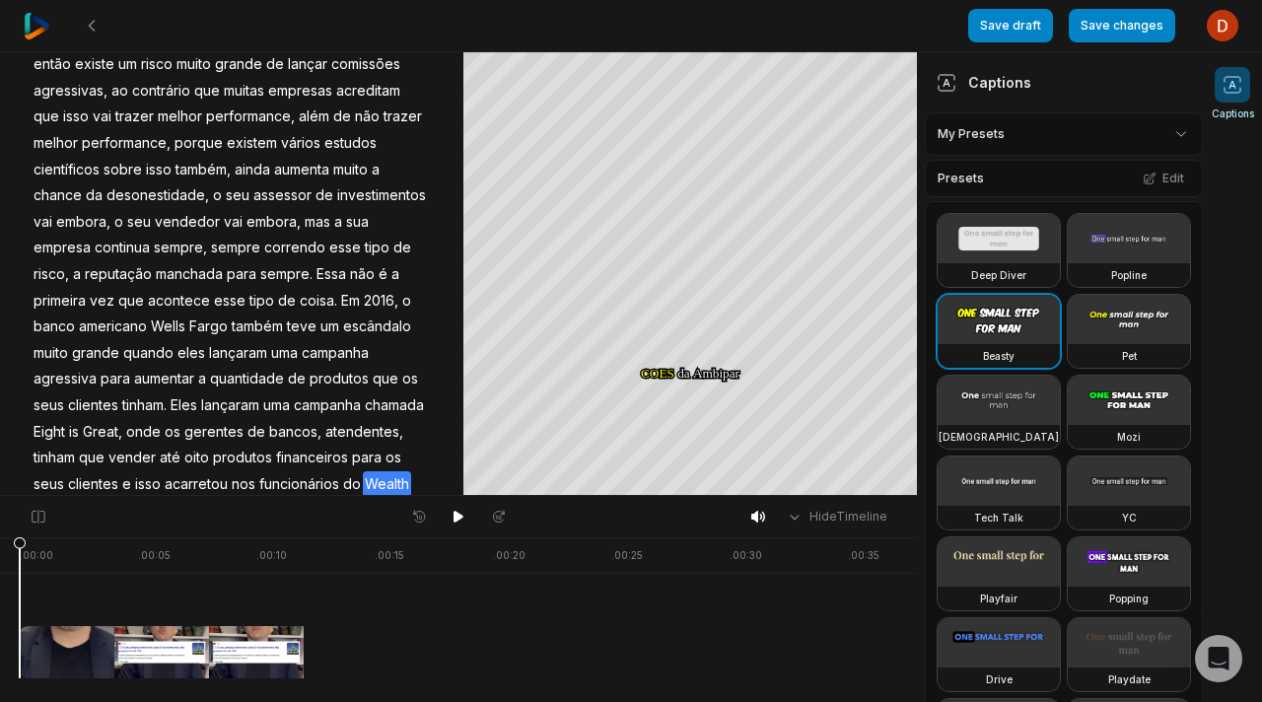
click at [363, 478] on span "Wealth" at bounding box center [387, 484] width 48 height 27
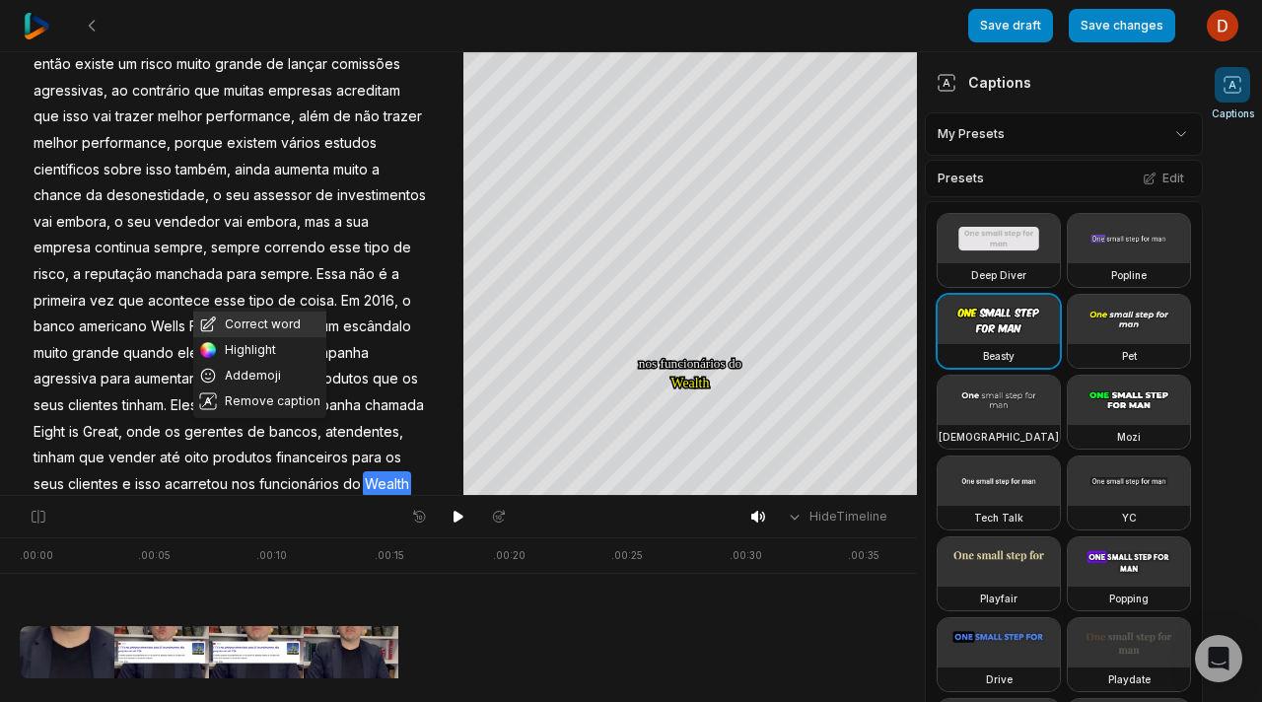
click at [265, 329] on button "Correct word" at bounding box center [259, 325] width 133 height 26
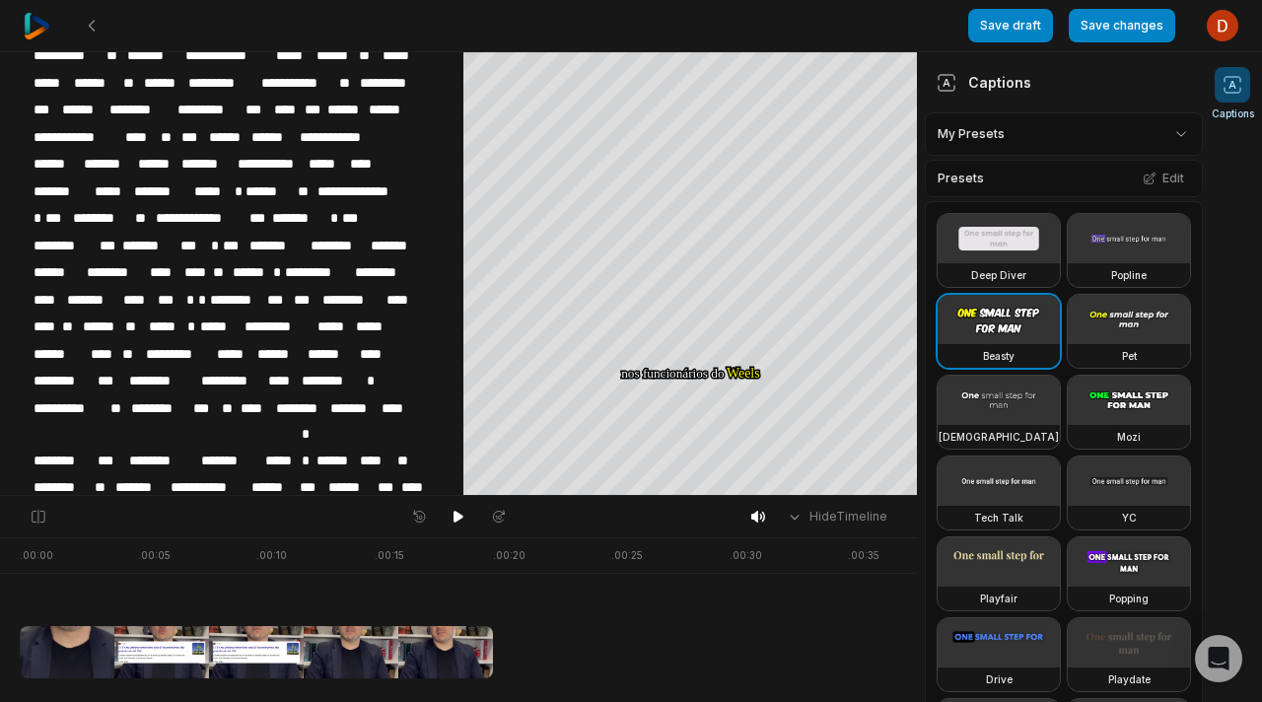
click at [459, 415] on div "**********" at bounding box center [231, 215] width 463 height 1325
click at [1031, 132] on html "Save draft Save changes Open user menu Captions Your browser does not support m…" at bounding box center [631, 351] width 1262 height 702
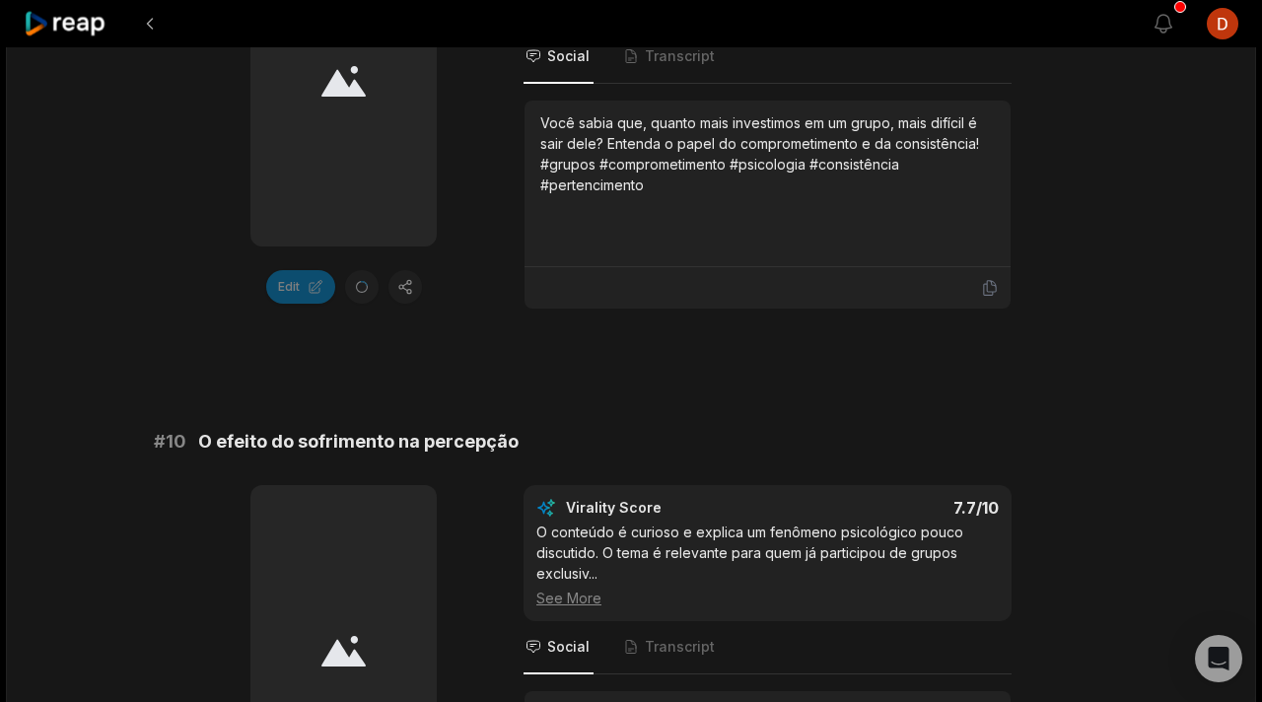
scroll to position [5530, 0]
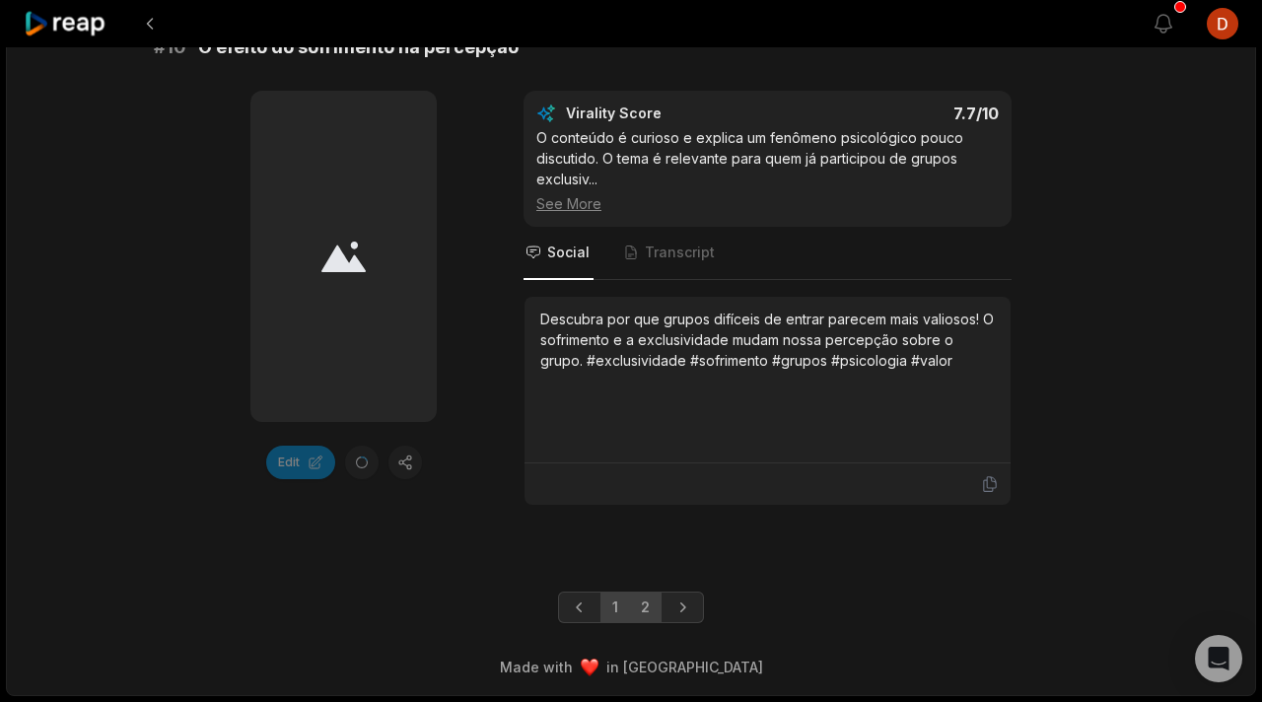
click at [654, 617] on link "2" at bounding box center [645, 607] width 33 height 32
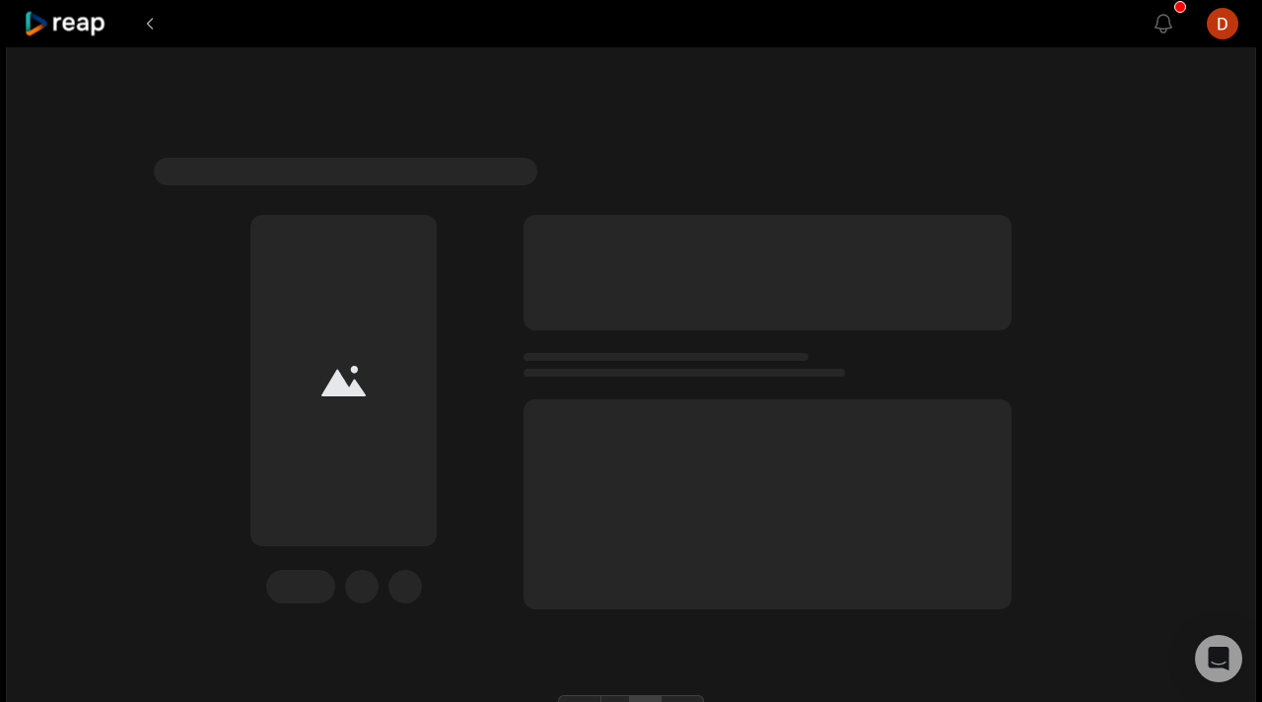
scroll to position [4960, 0]
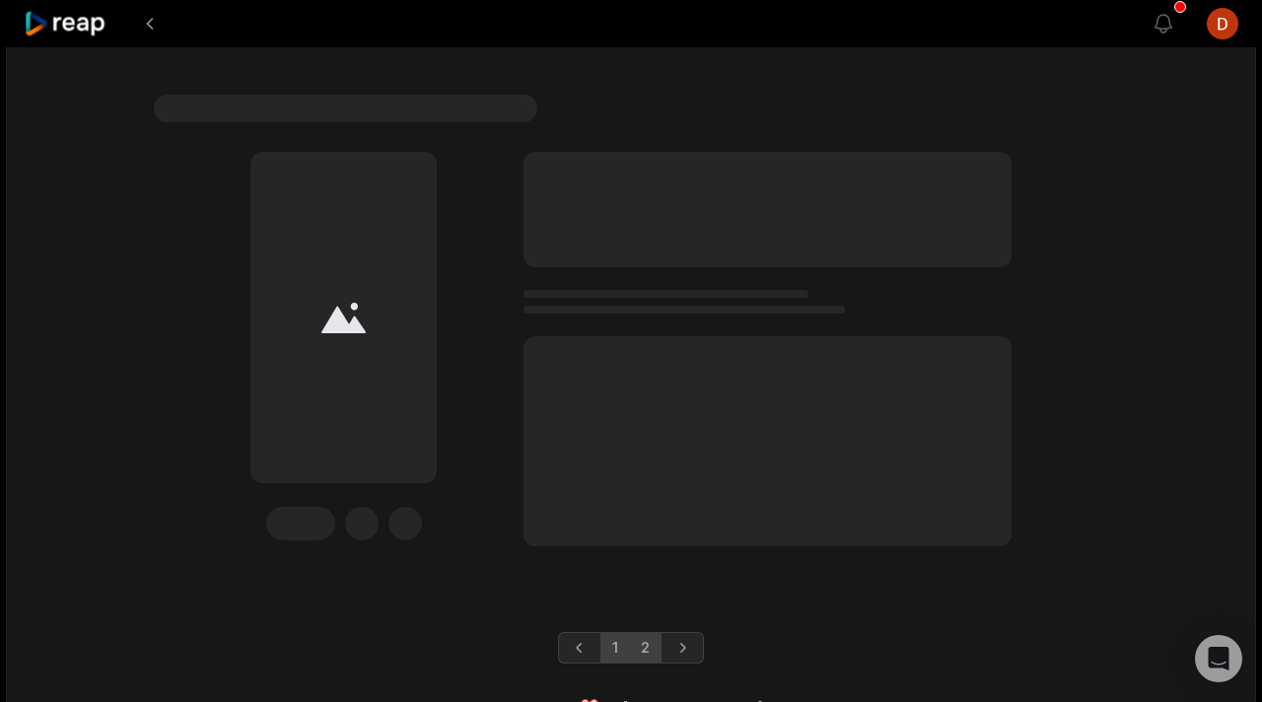
click at [613, 632] on link "1" at bounding box center [615, 648] width 30 height 32
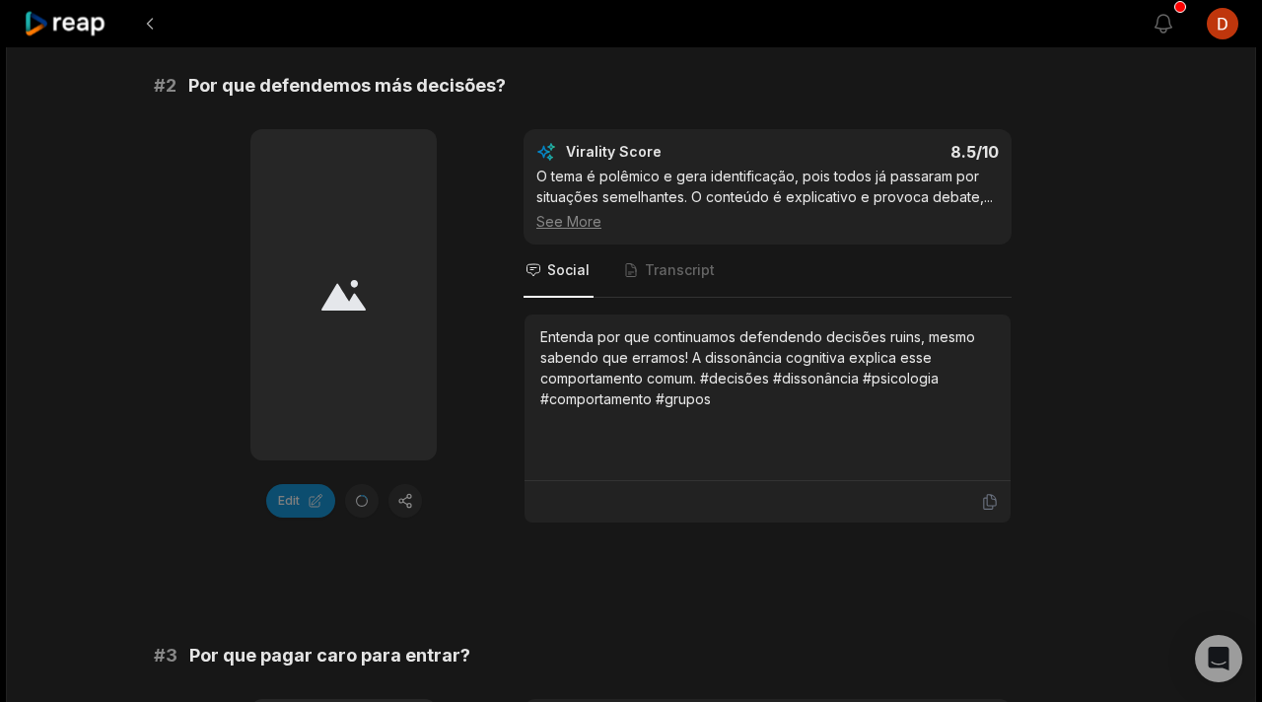
scroll to position [915, 0]
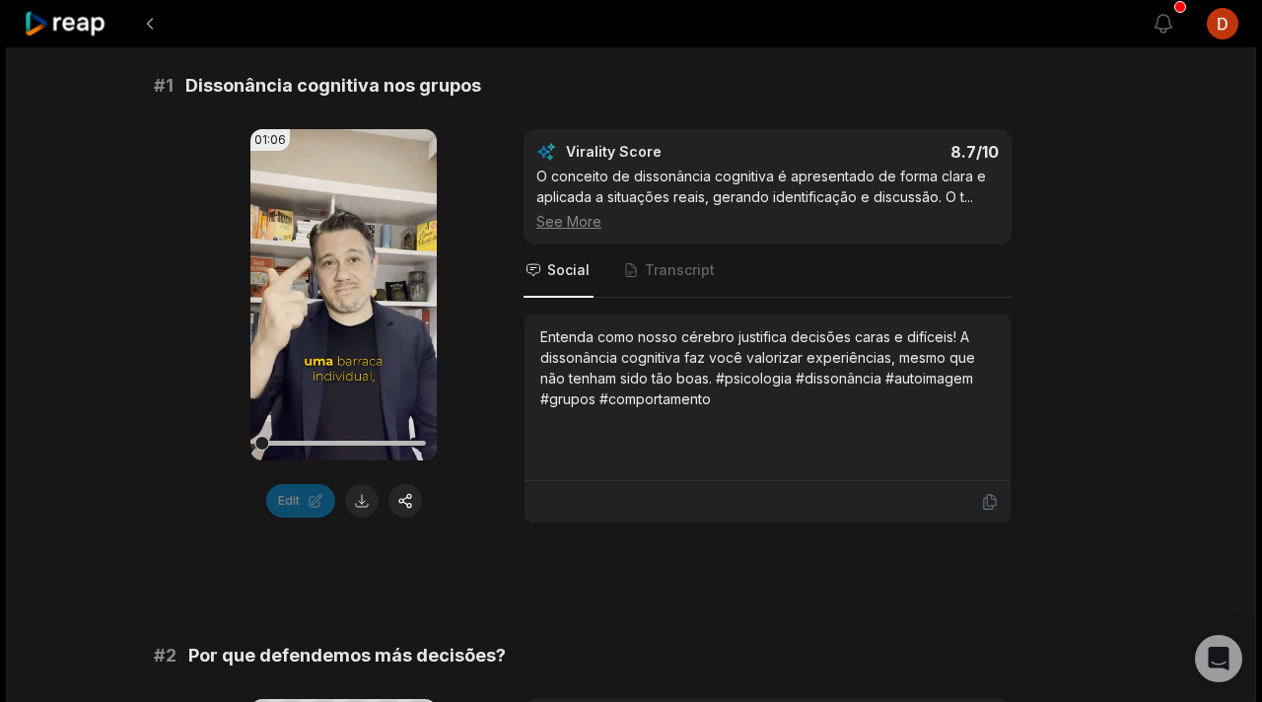
scroll to position [344, 0]
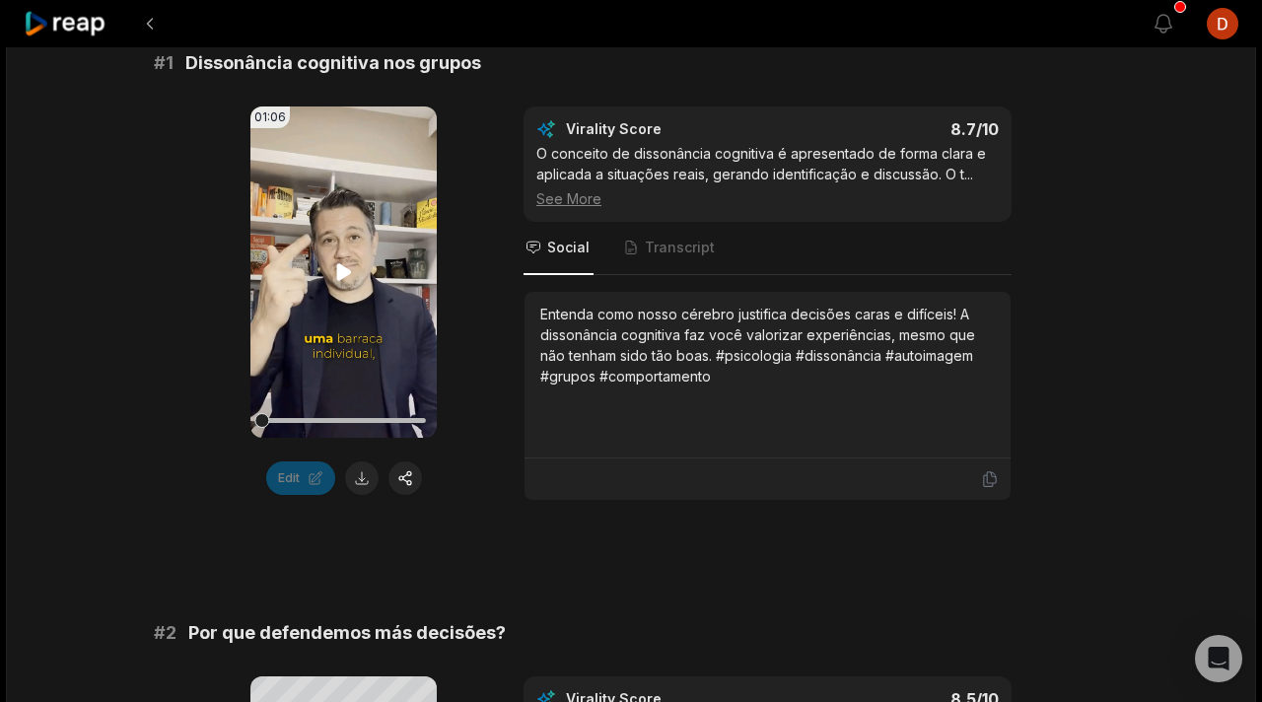
click at [301, 303] on video "Your browser does not support mp4 format." at bounding box center [343, 271] width 186 height 331
click at [370, 299] on video "Your browser does not support mp4 format." at bounding box center [343, 271] width 186 height 331
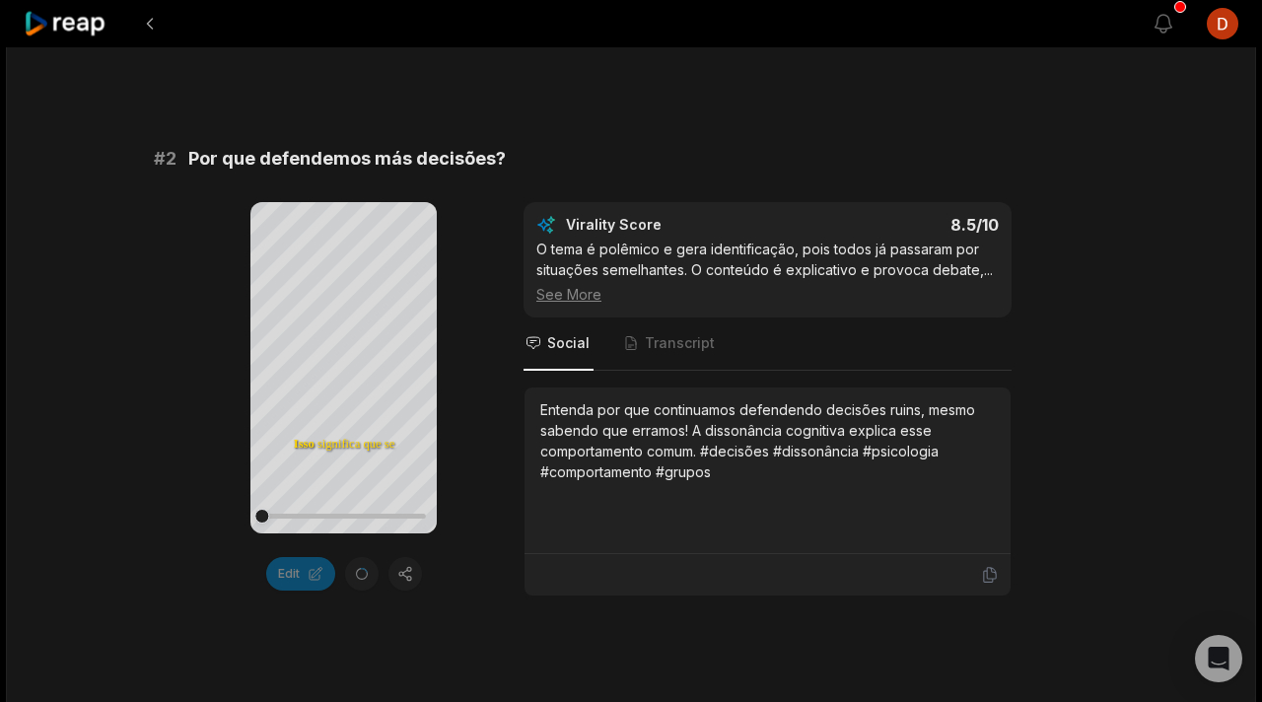
scroll to position [834, 0]
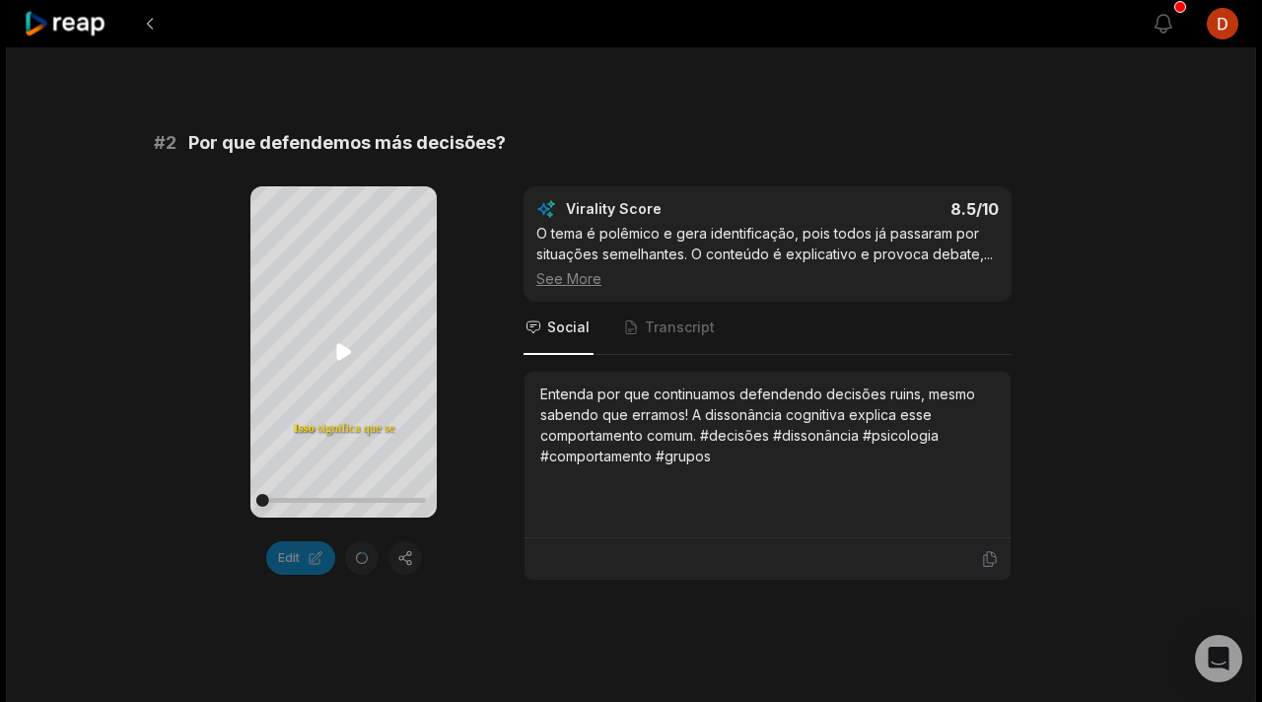
click at [349, 360] on icon at bounding box center [344, 352] width 24 height 24
click at [349, 359] on icon at bounding box center [344, 352] width 24 height 24
